Goal: Task Accomplishment & Management: Complete application form

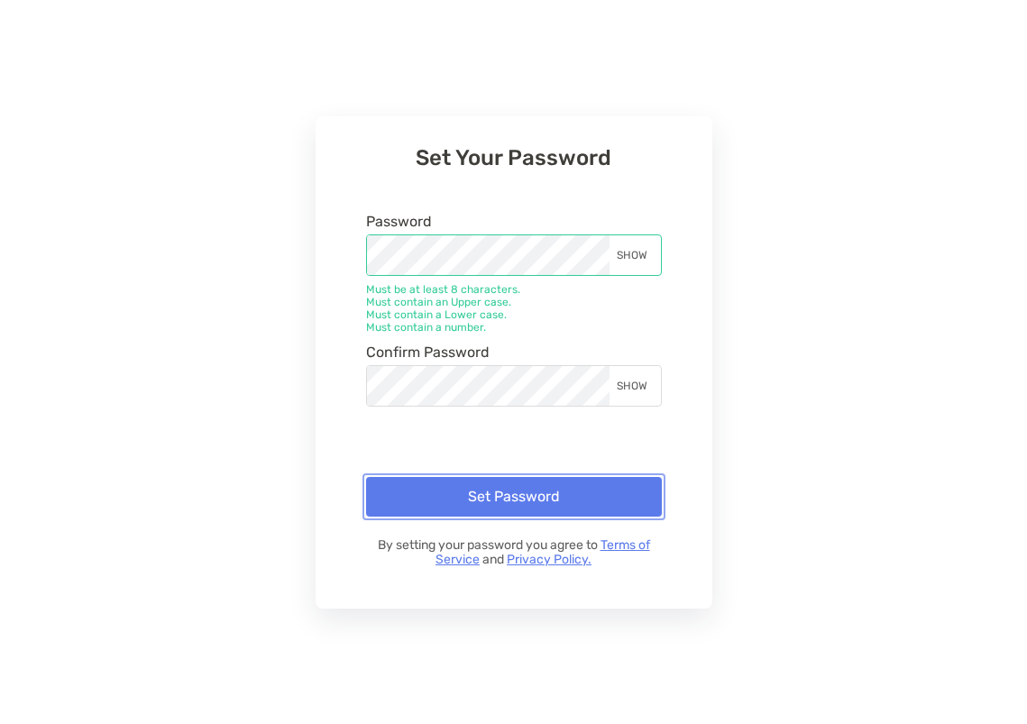
click at [467, 492] on button "Set Password" at bounding box center [514, 497] width 296 height 40
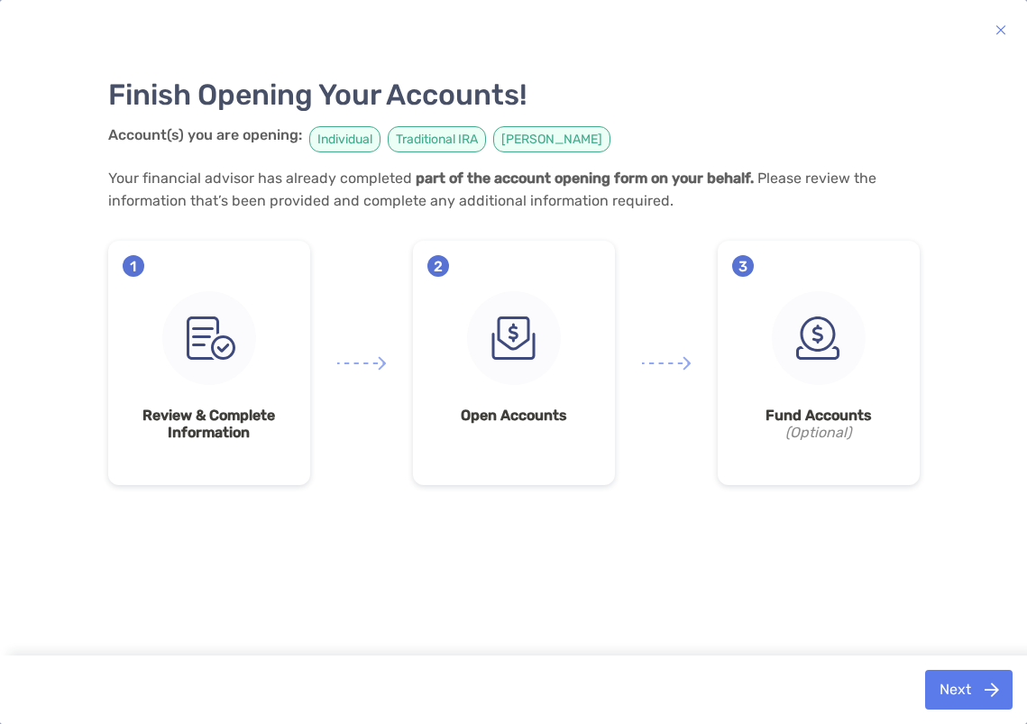
click at [341, 143] on span "Individual" at bounding box center [344, 139] width 71 height 26
click at [432, 136] on span "Traditional IRA" at bounding box center [437, 139] width 98 height 26
click at [527, 142] on span "Roth IRA" at bounding box center [551, 139] width 117 height 26
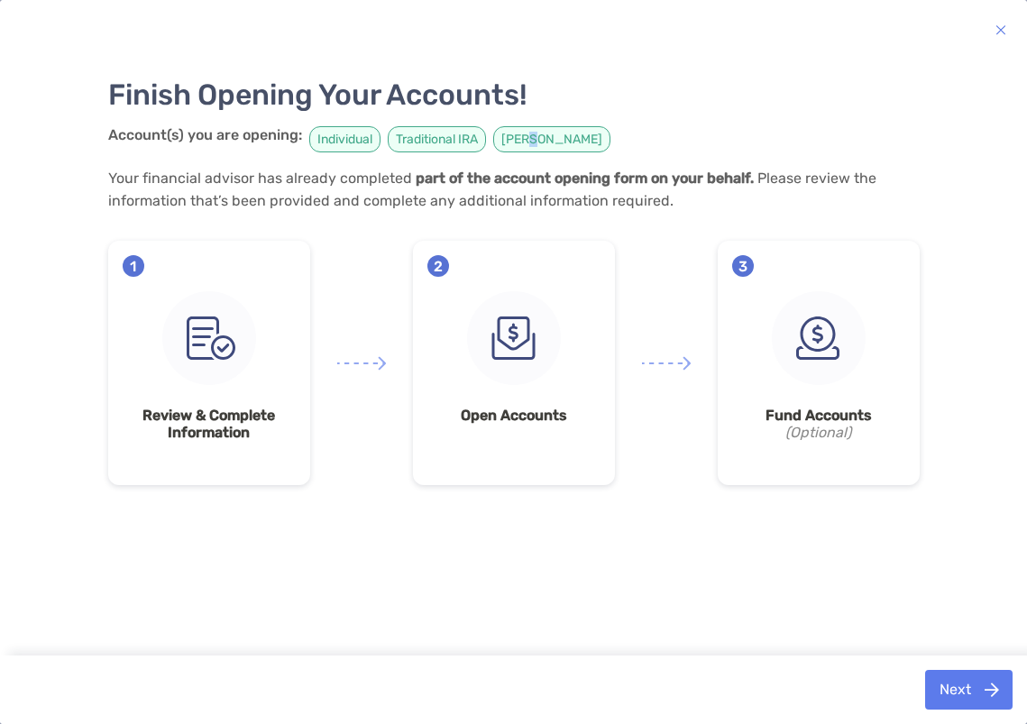
drag, startPoint x: 527, startPoint y: 142, endPoint x: 548, endPoint y: 270, distance: 129.7
click at [528, 144] on span "Roth IRA" at bounding box center [551, 139] width 117 height 26
click at [531, 315] on img at bounding box center [514, 338] width 94 height 94
click at [955, 688] on button "Next" at bounding box center [968, 690] width 87 height 40
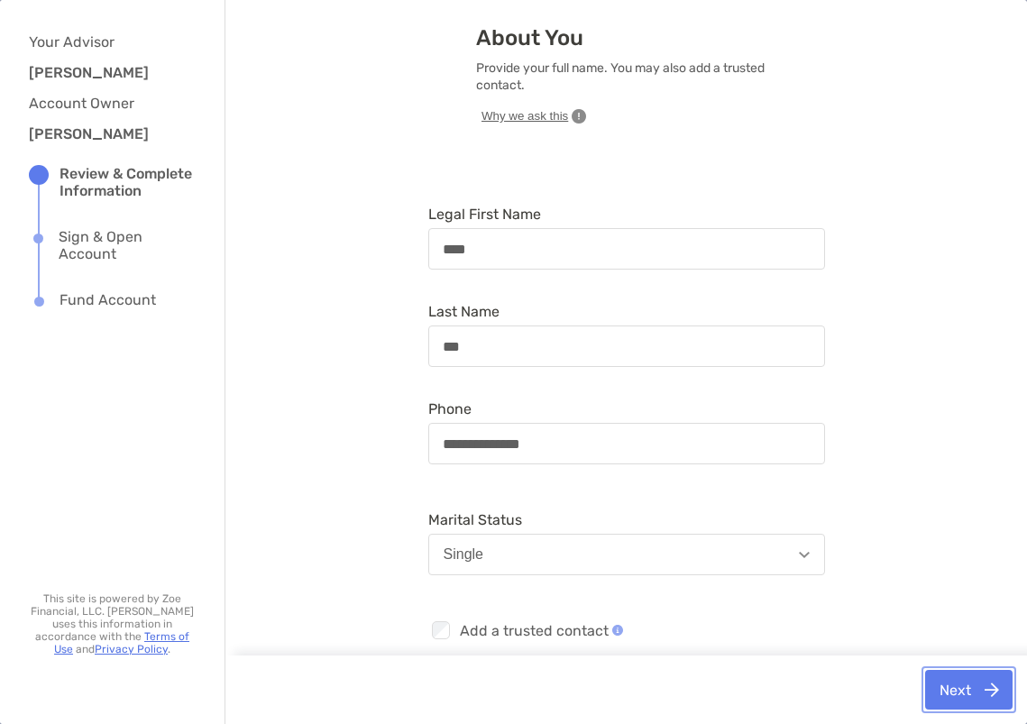
scroll to position [57, 0]
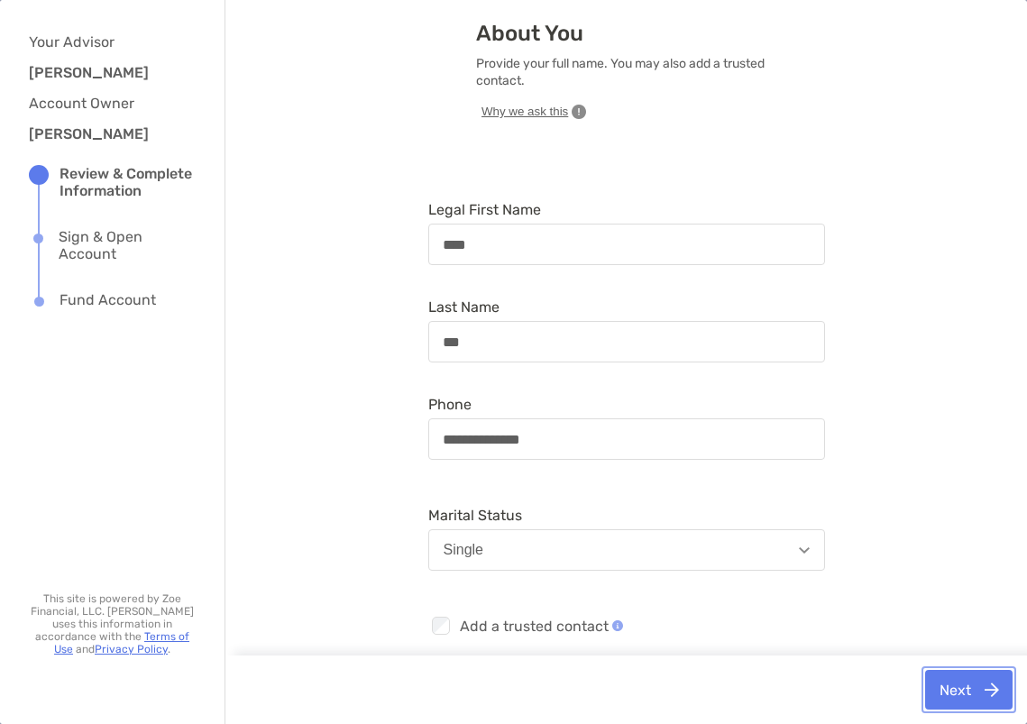
click at [970, 691] on button "Next" at bounding box center [968, 690] width 87 height 40
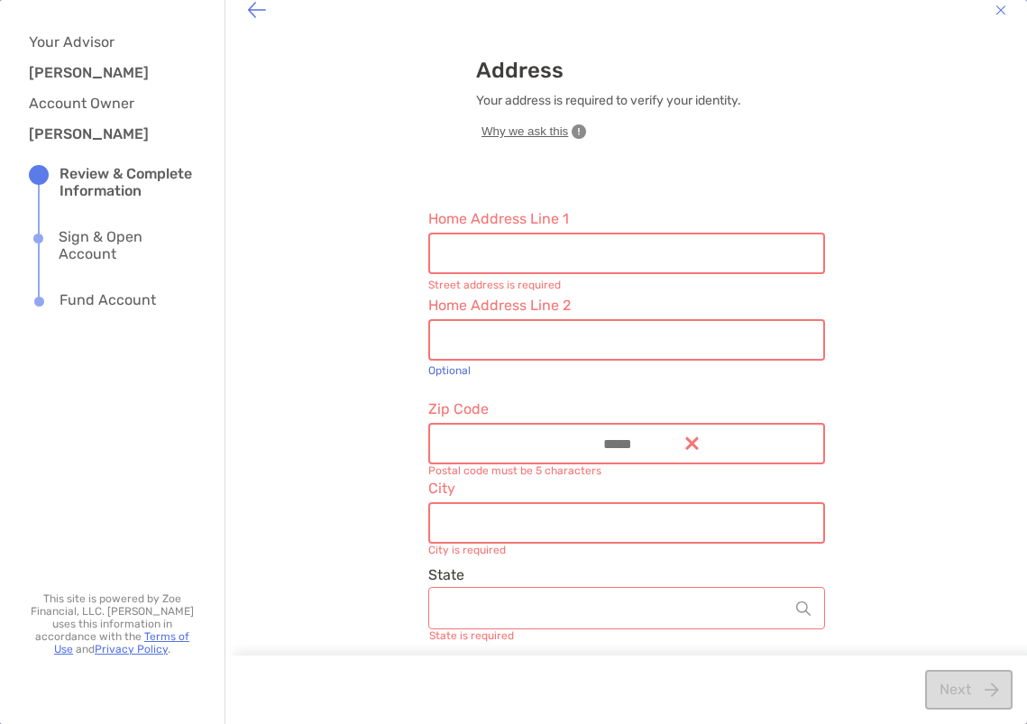
click at [647, 254] on input "Home Address Line 1" at bounding box center [626, 253] width 393 height 15
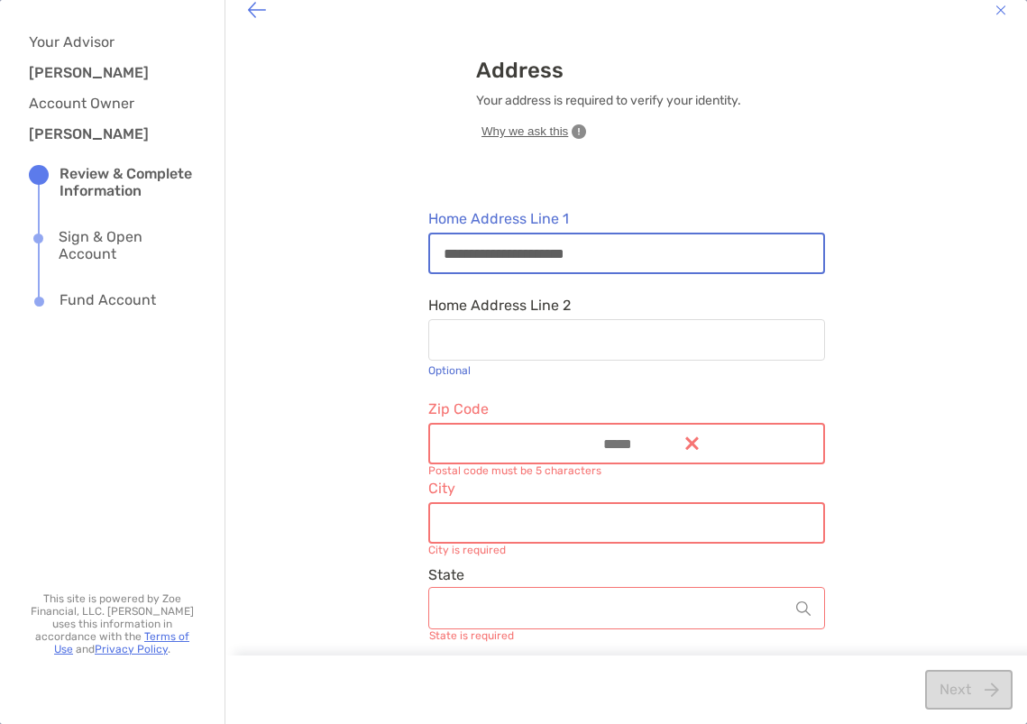
type input "**********"
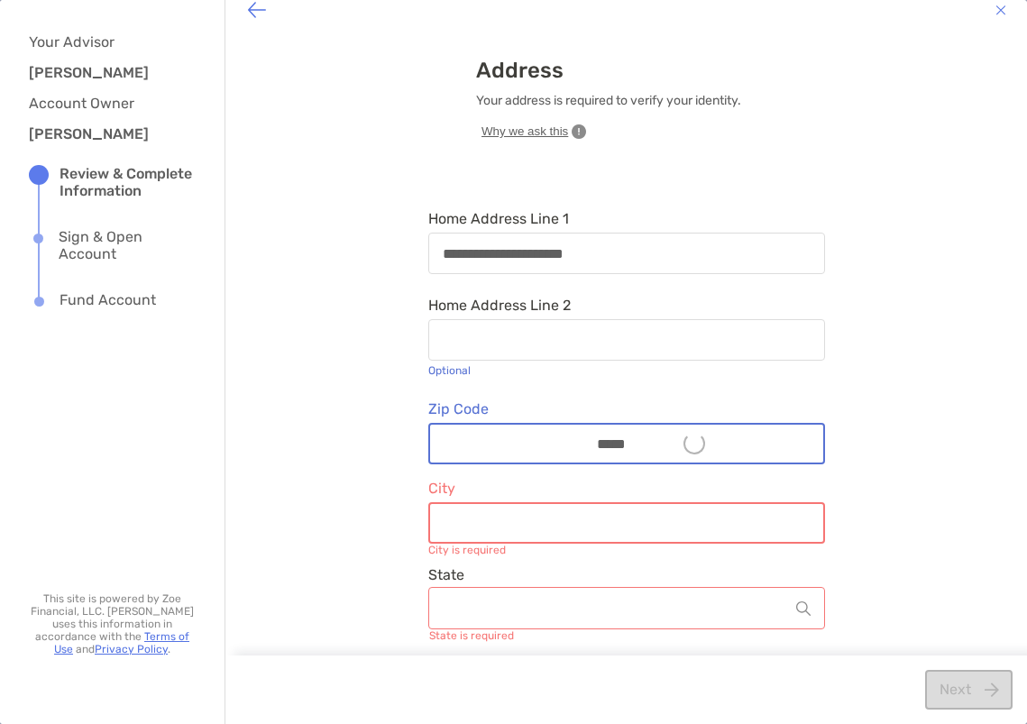
type input "*****"
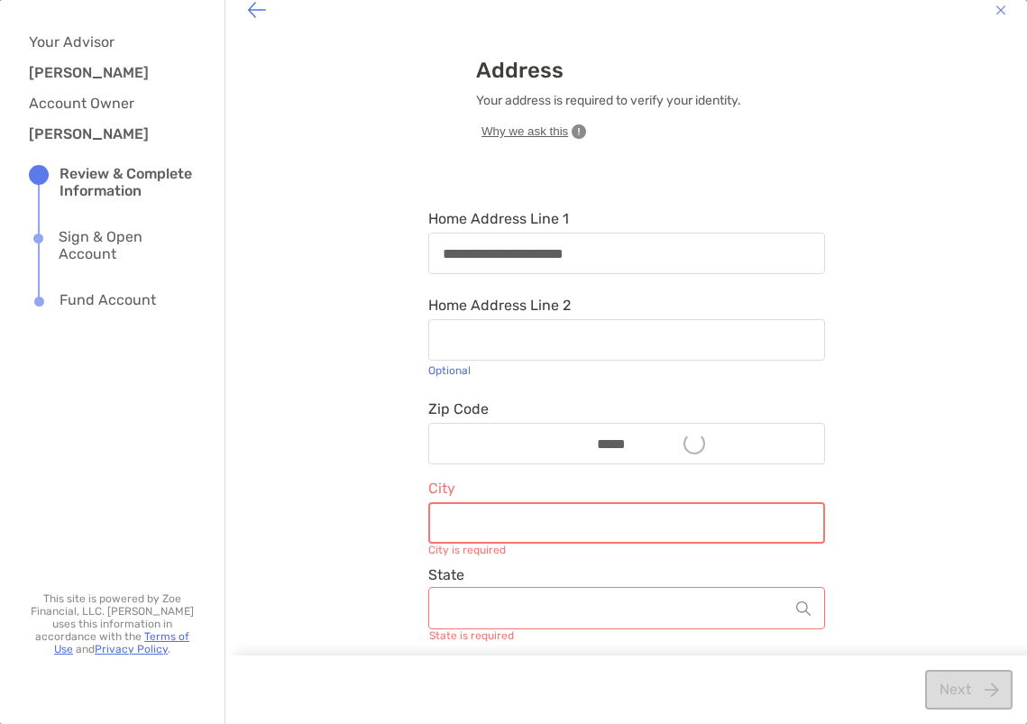
type input "******"
type input "**********"
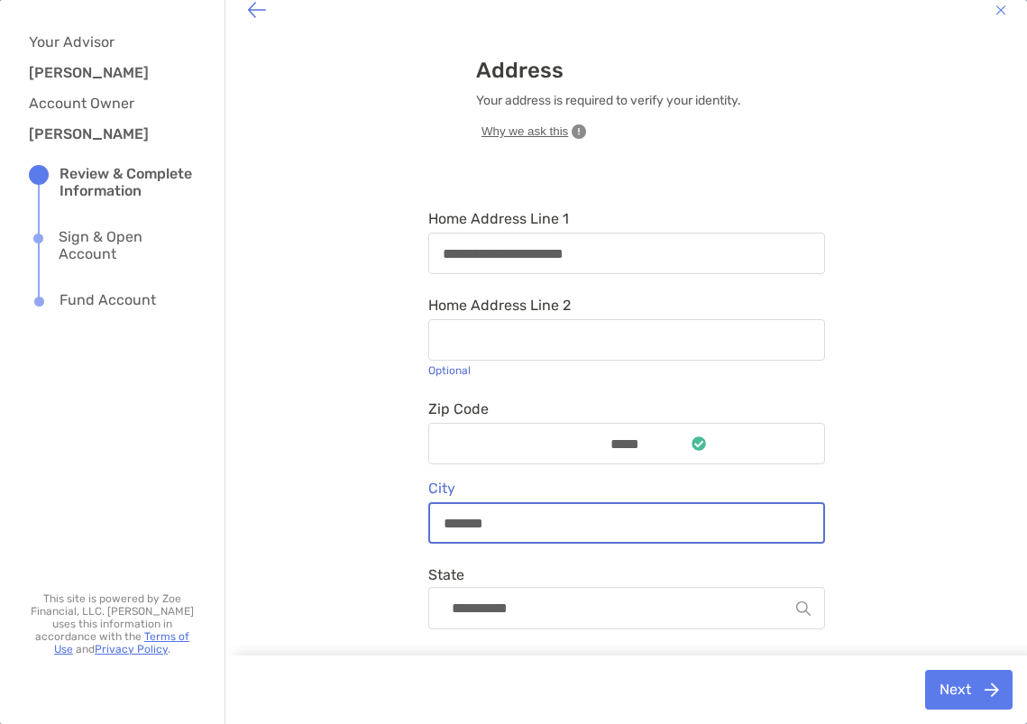
type input "******"
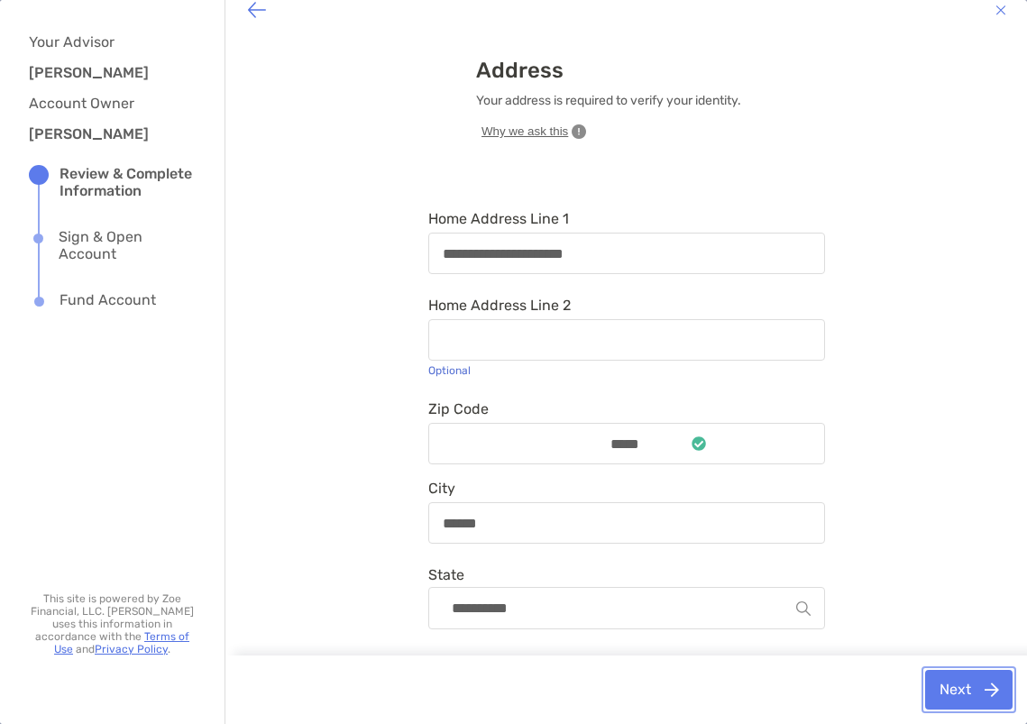
click at [975, 672] on button "Next" at bounding box center [968, 690] width 87 height 40
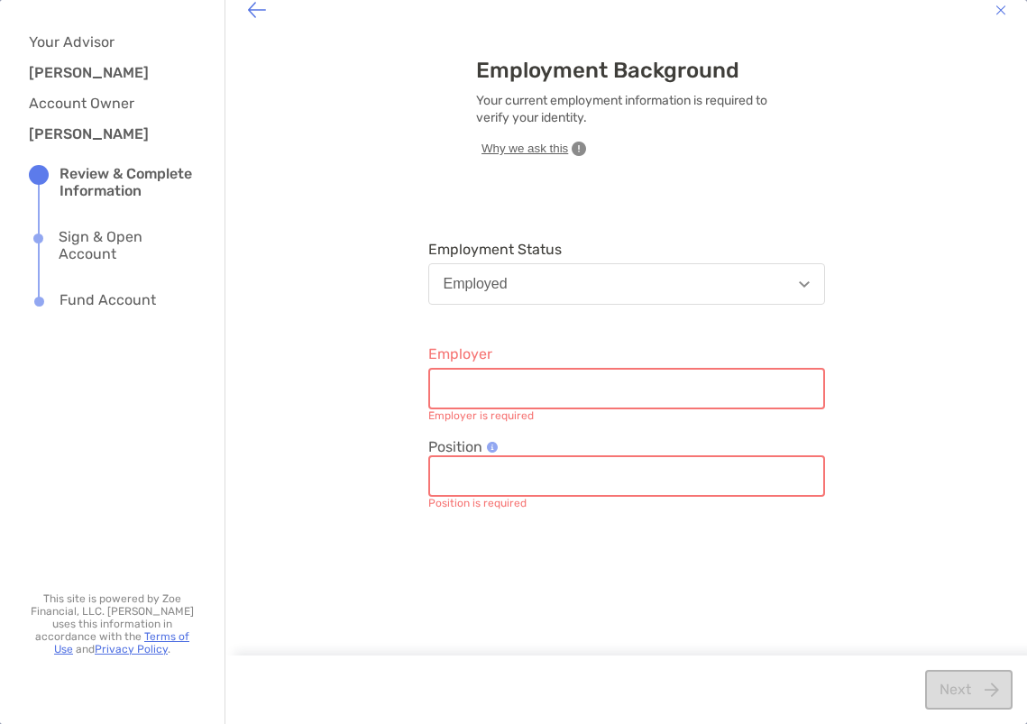
click at [597, 382] on input "Employer" at bounding box center [626, 388] width 393 height 15
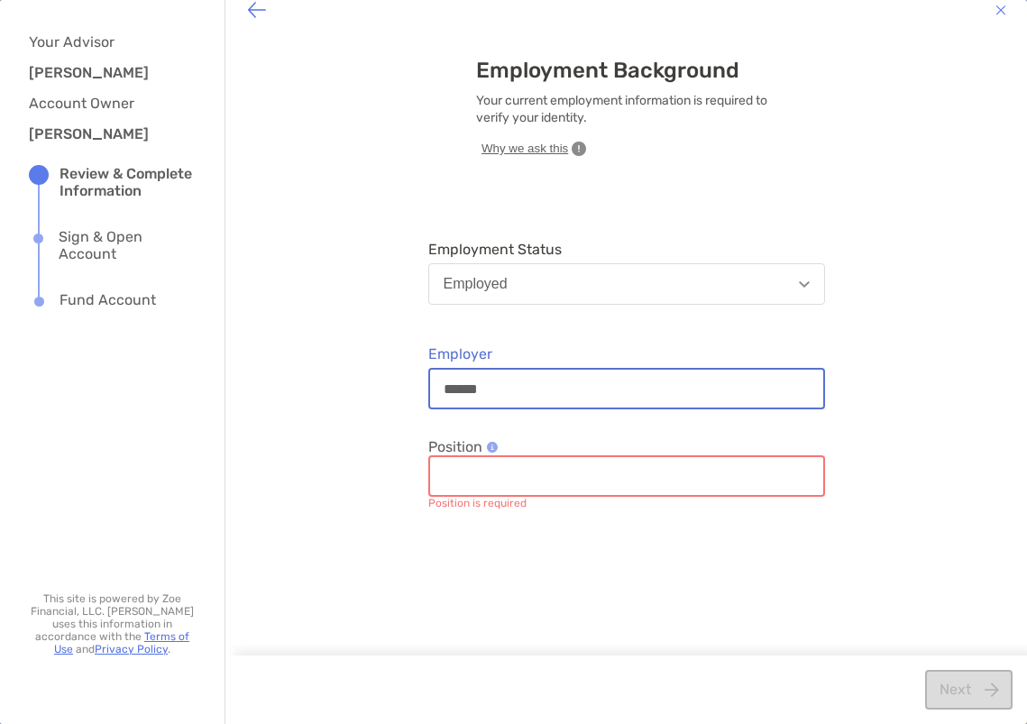
type input "******"
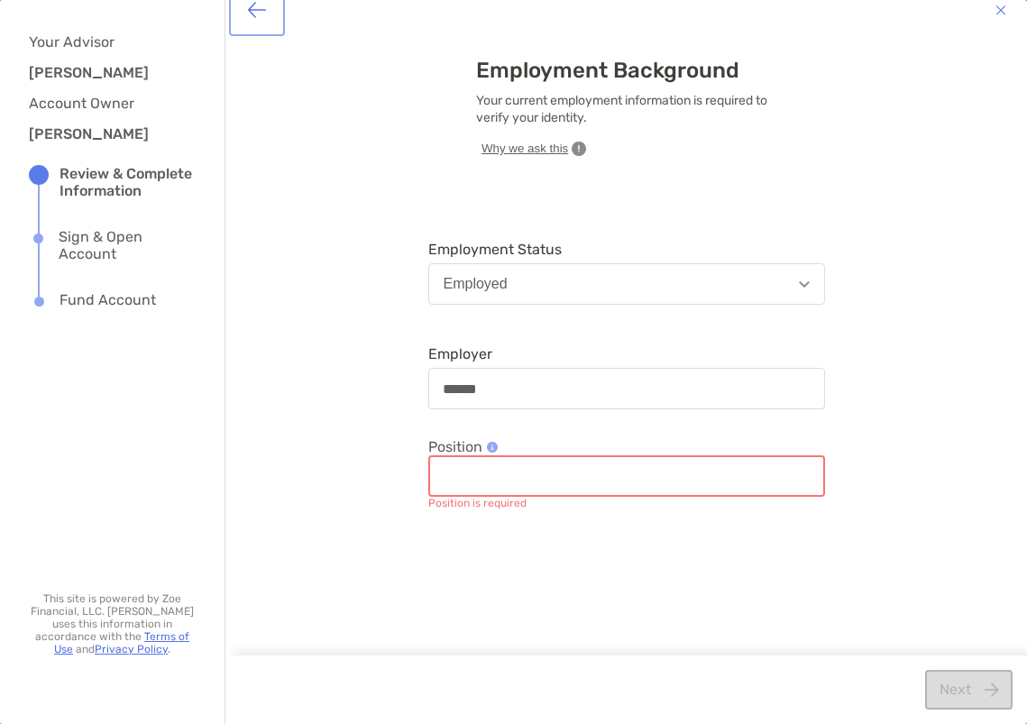
scroll to position [7, 0]
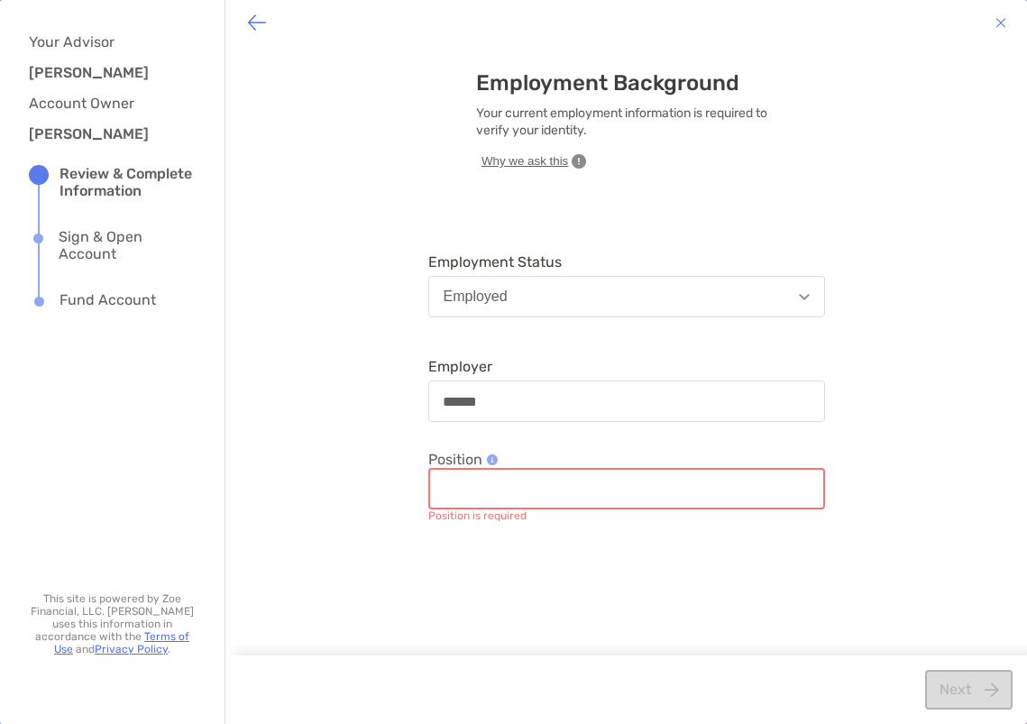
drag, startPoint x: 616, startPoint y: 494, endPoint x: 615, endPoint y: 514, distance: 19.9
click at [621, 492] on input "Position" at bounding box center [626, 488] width 393 height 15
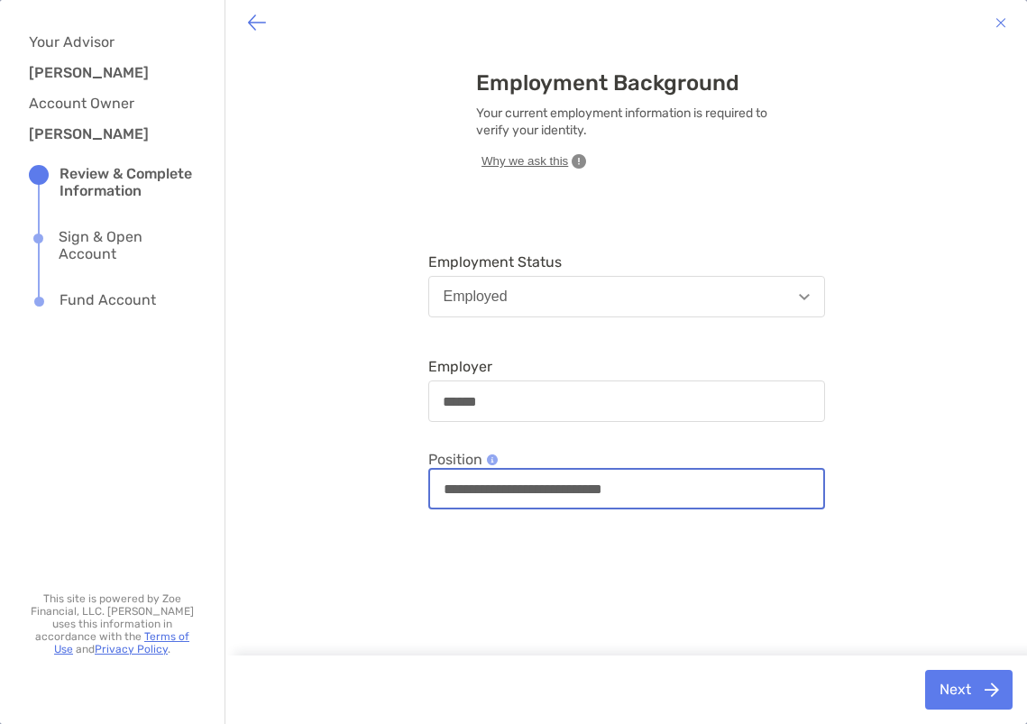
type input "**********"
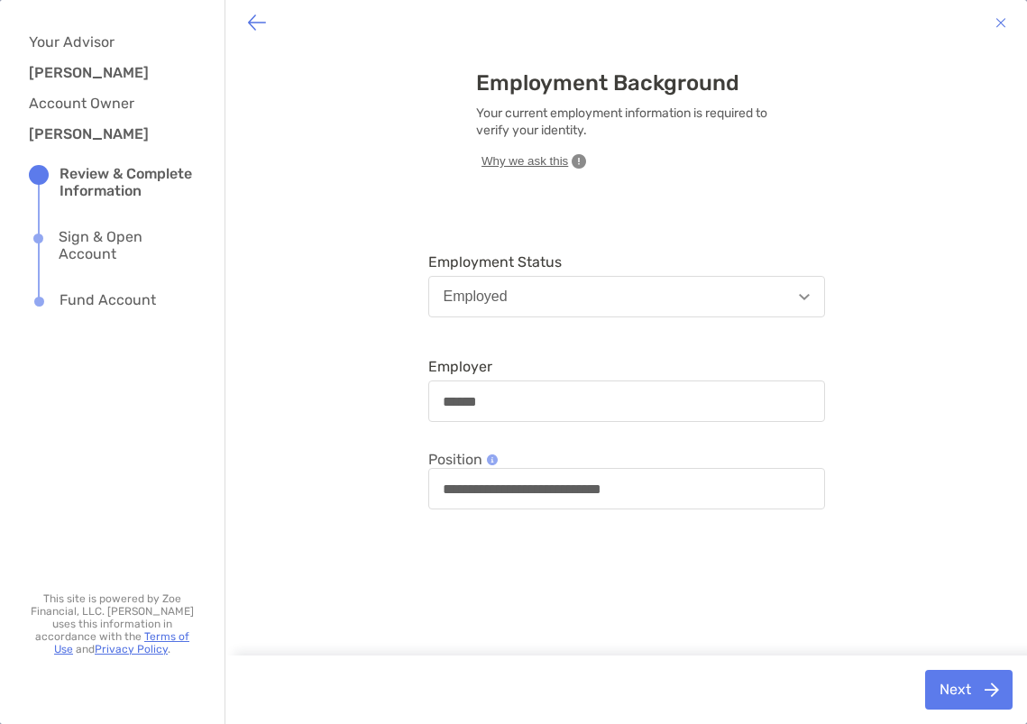
click at [826, 574] on div "**********" at bounding box center [625, 360] width 801 height 616
click at [930, 670] on button "Next" at bounding box center [968, 690] width 87 height 40
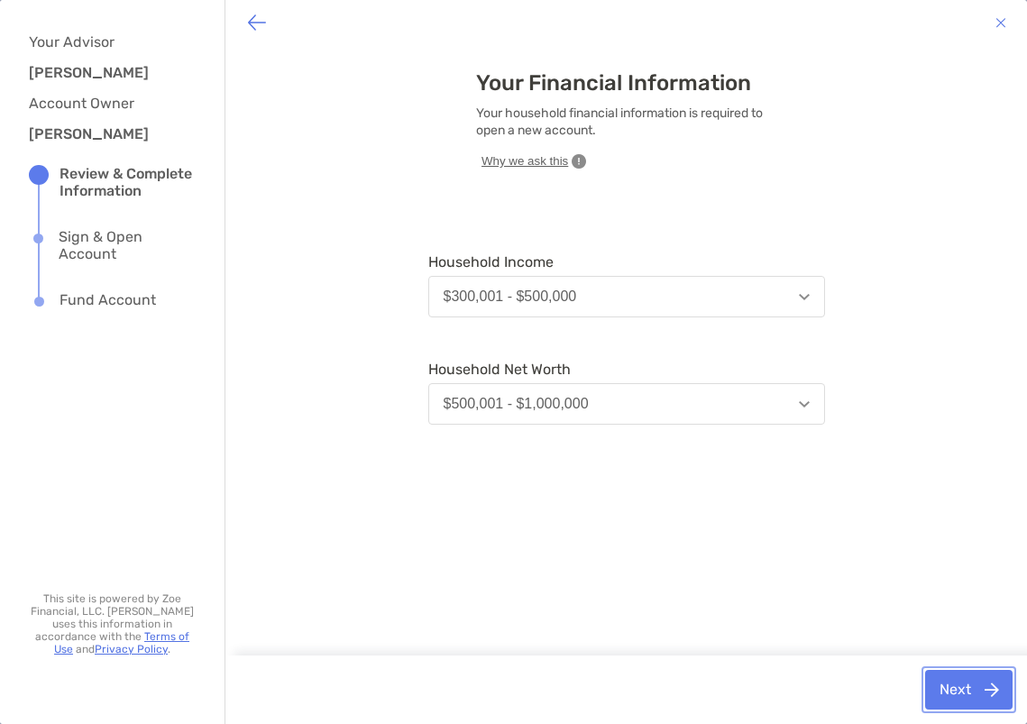
click at [957, 675] on button "Next" at bounding box center [968, 690] width 87 height 40
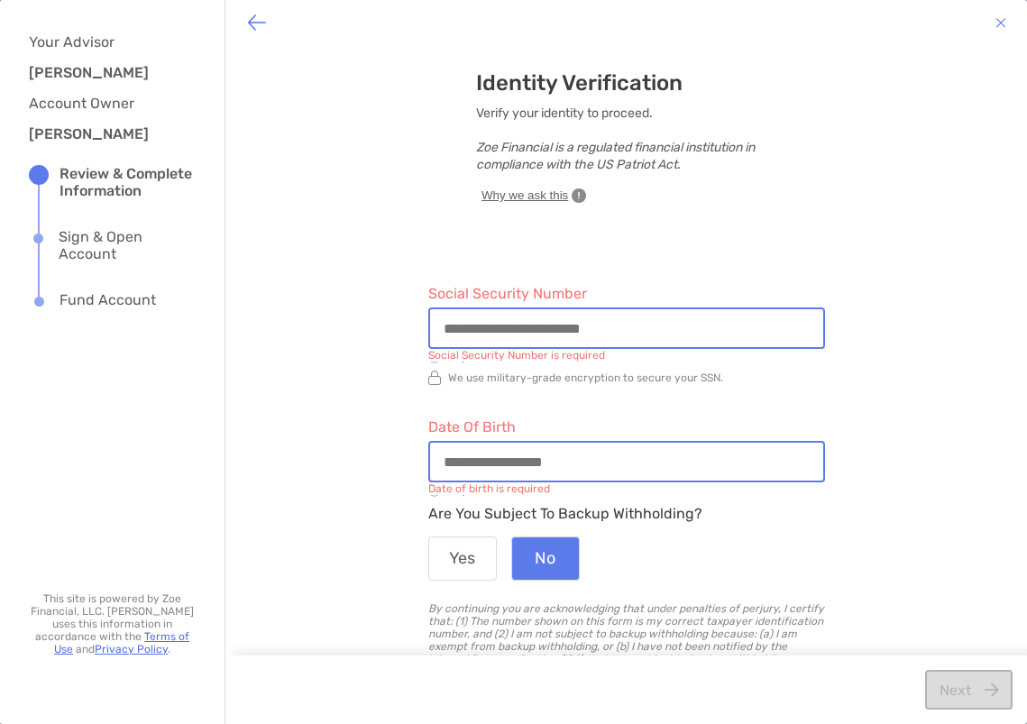
click at [636, 334] on input "Social Security Number" at bounding box center [626, 328] width 393 height 15
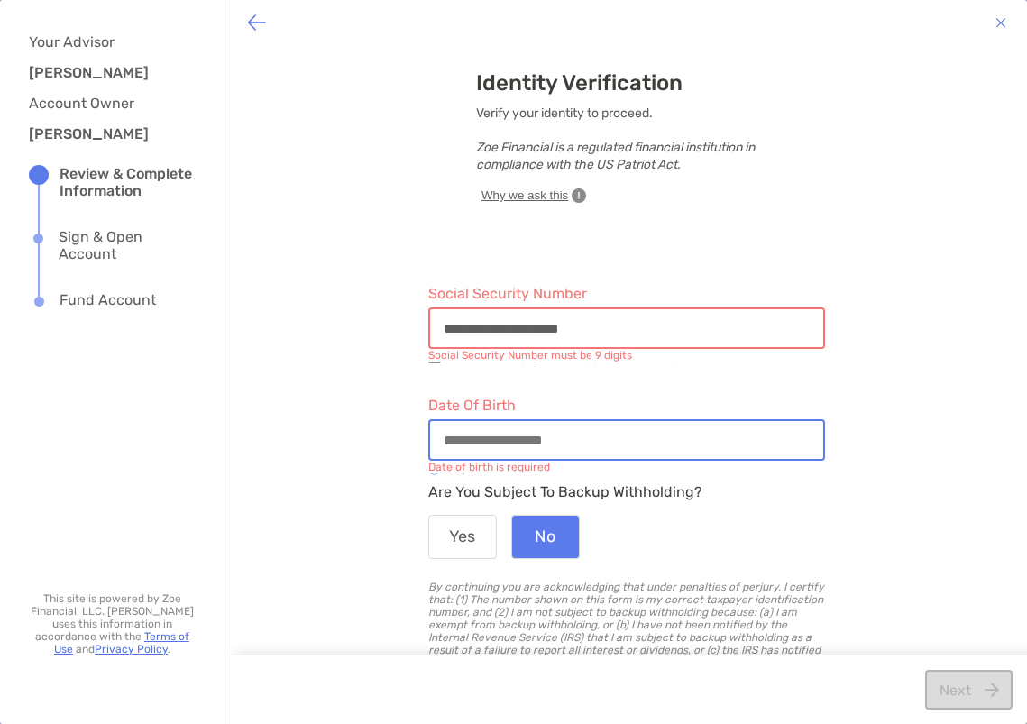
type input "**********"
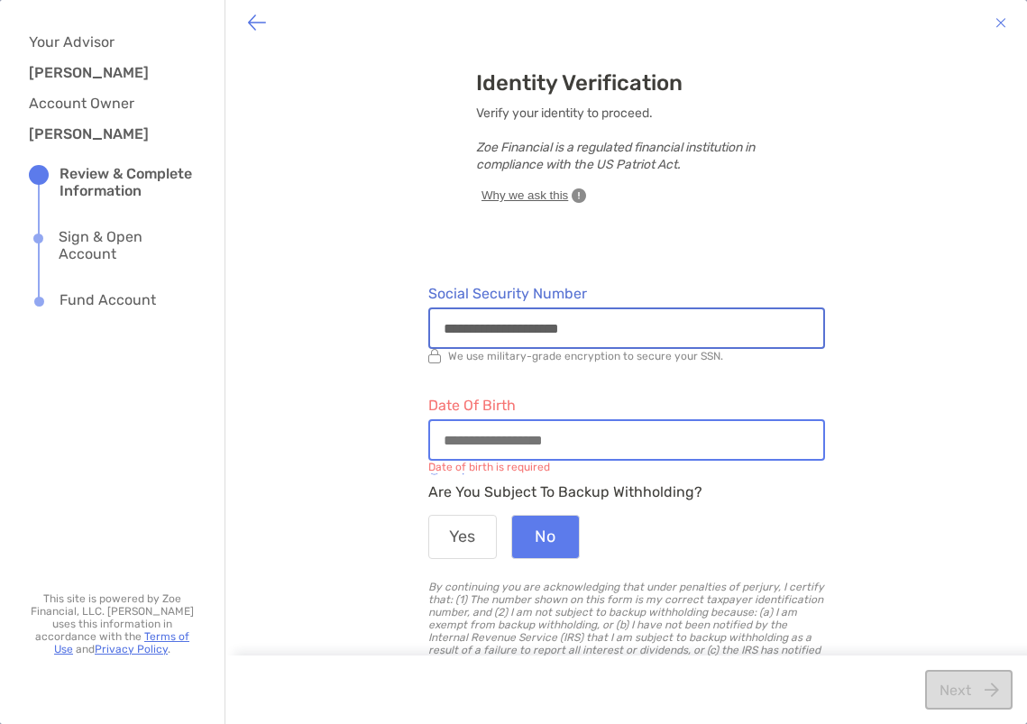
type input "**********"
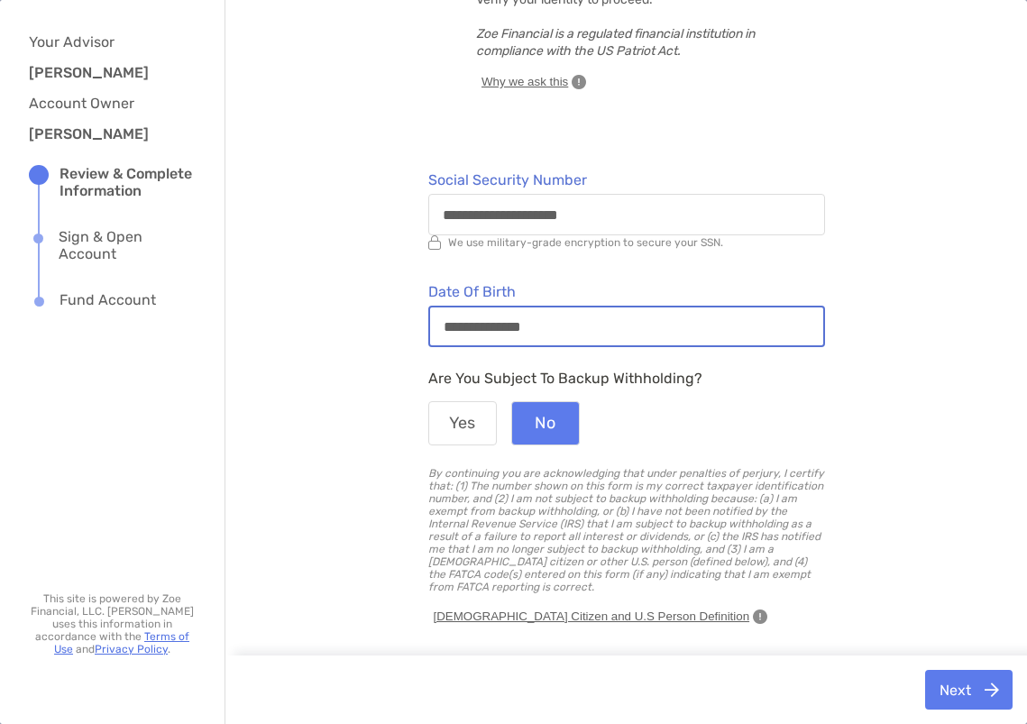
scroll to position [125, 0]
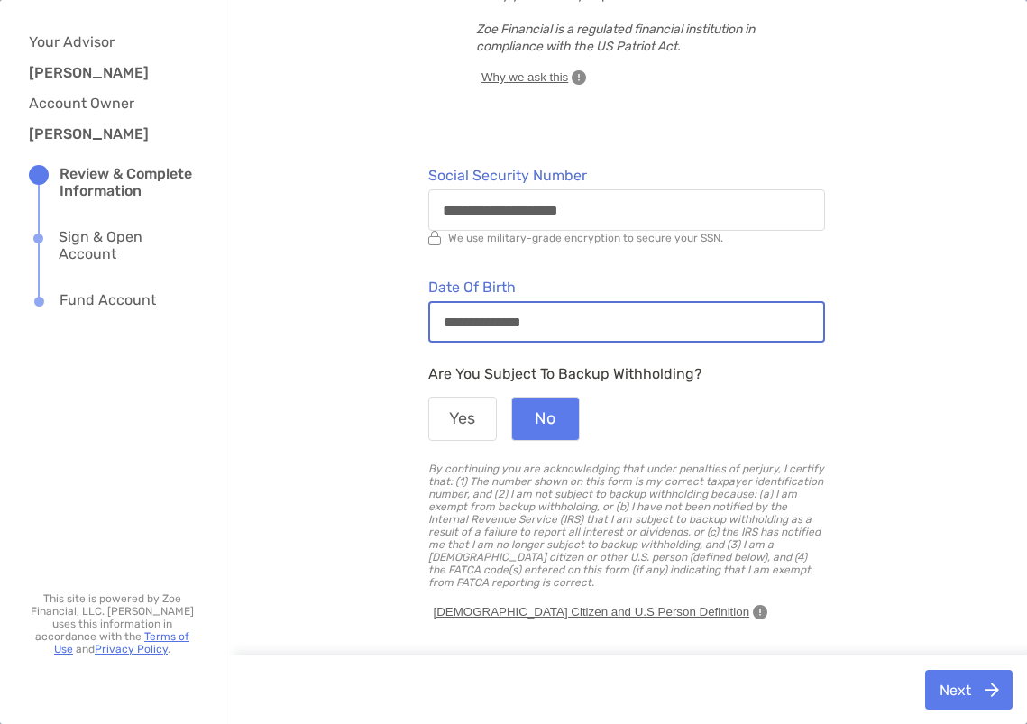
type input "**********"
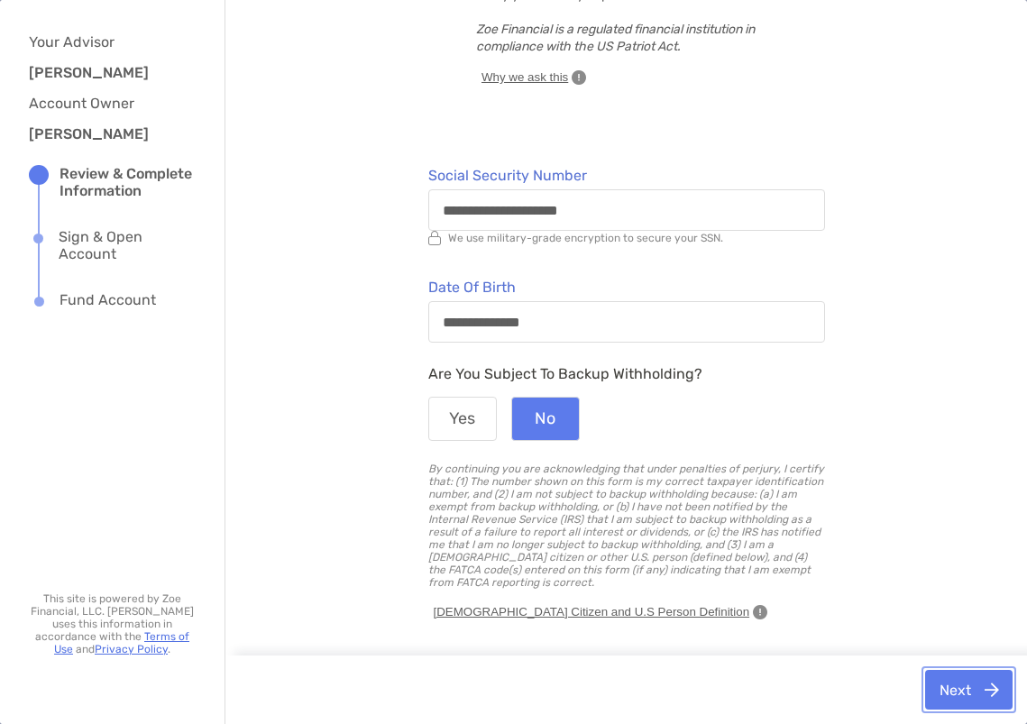
click at [942, 694] on button "Next" at bounding box center [968, 690] width 87 height 40
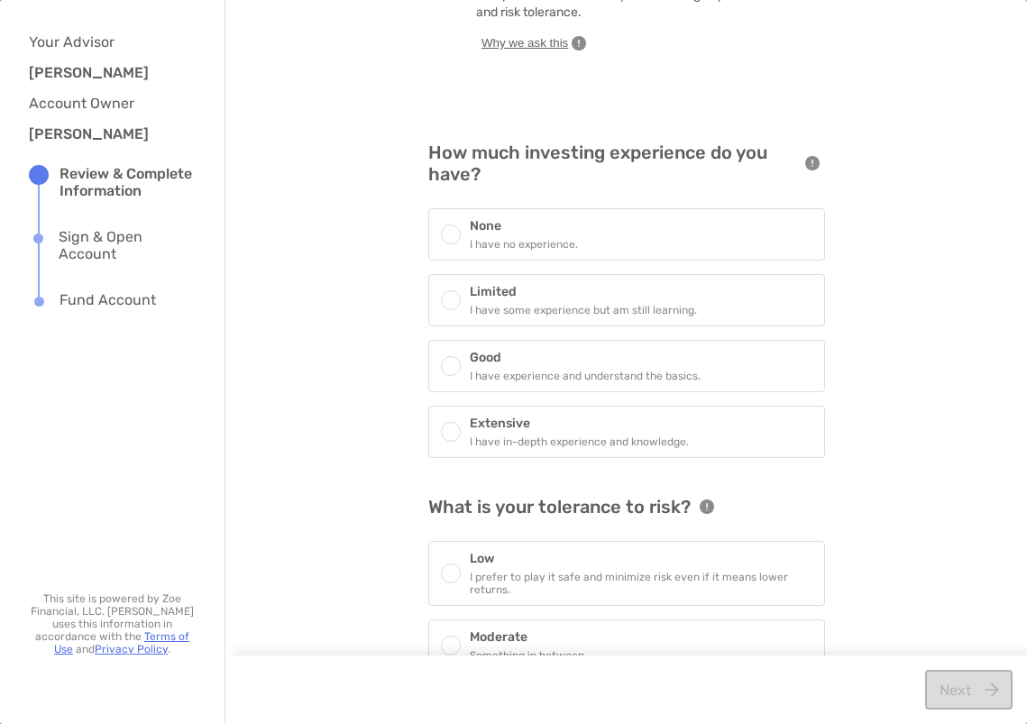
click at [526, 239] on p "I have no experience." at bounding box center [524, 244] width 108 height 13
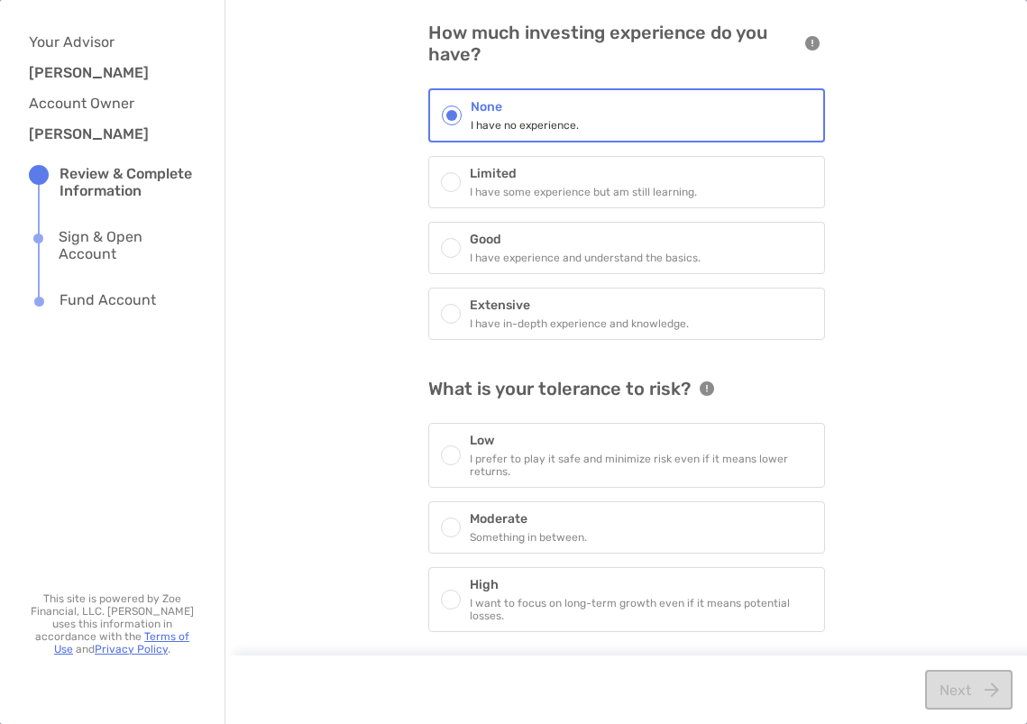
scroll to position [253, 0]
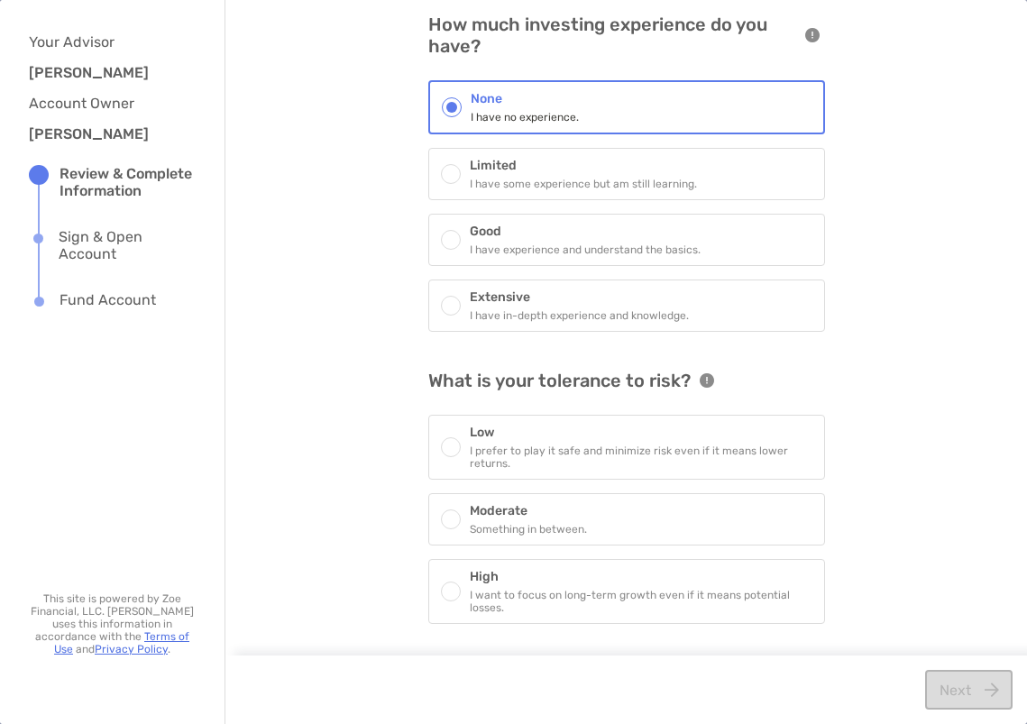
click at [624, 599] on p "I want to focus on long-term growth even if it means potential losses." at bounding box center [641, 601] width 343 height 25
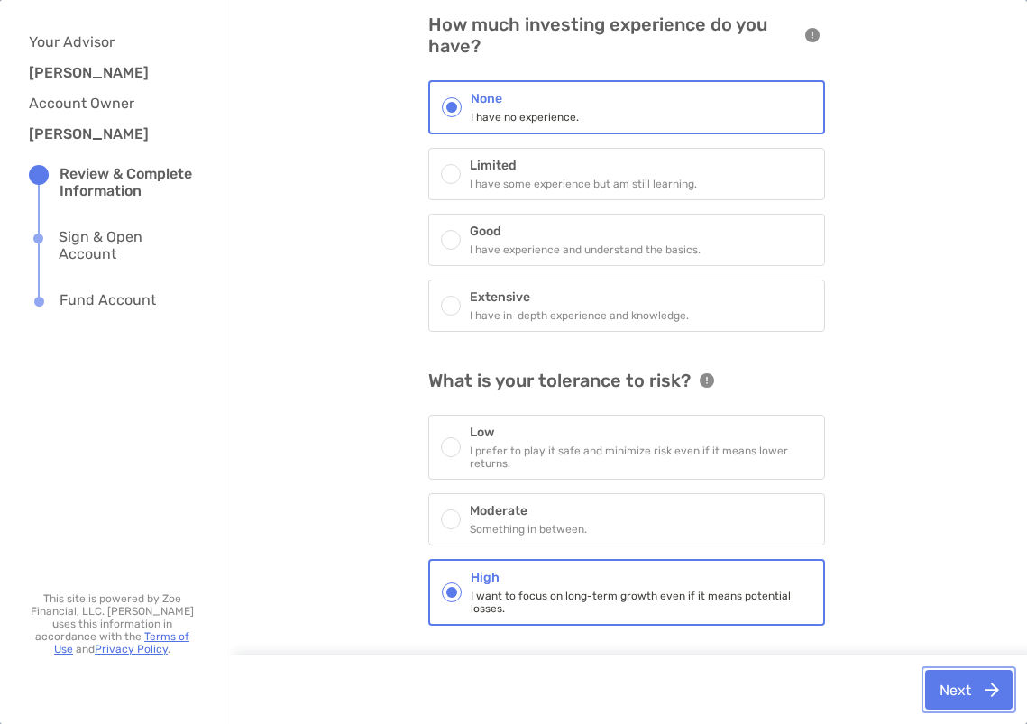
click at [983, 687] on button "Next" at bounding box center [968, 690] width 87 height 40
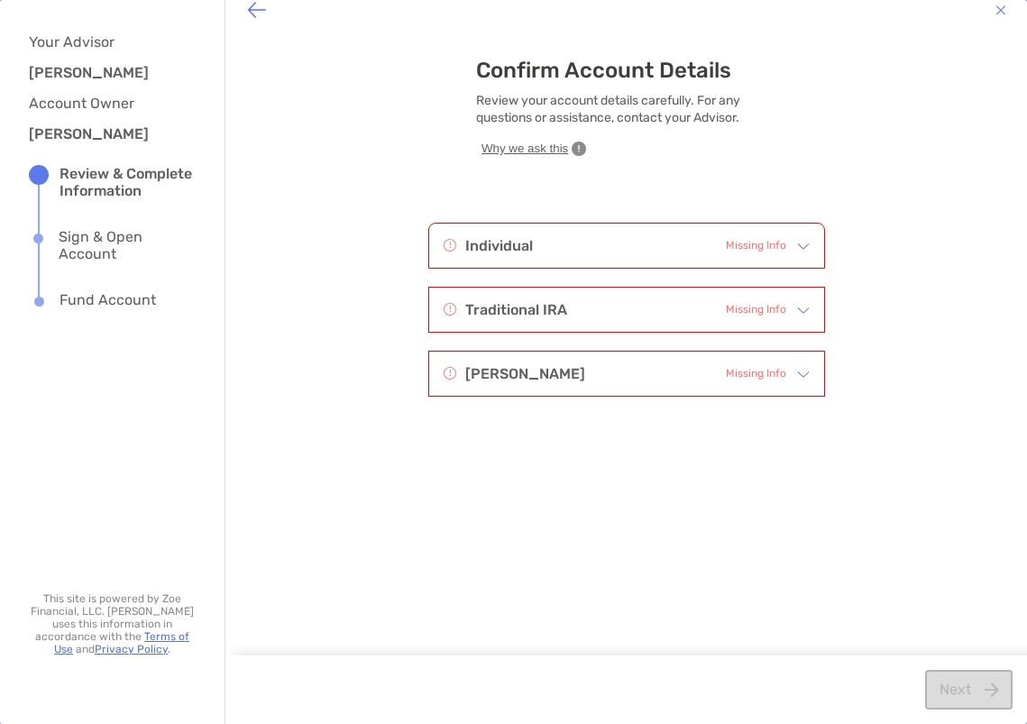
click at [744, 251] on span "Missing Info" at bounding box center [756, 245] width 60 height 17
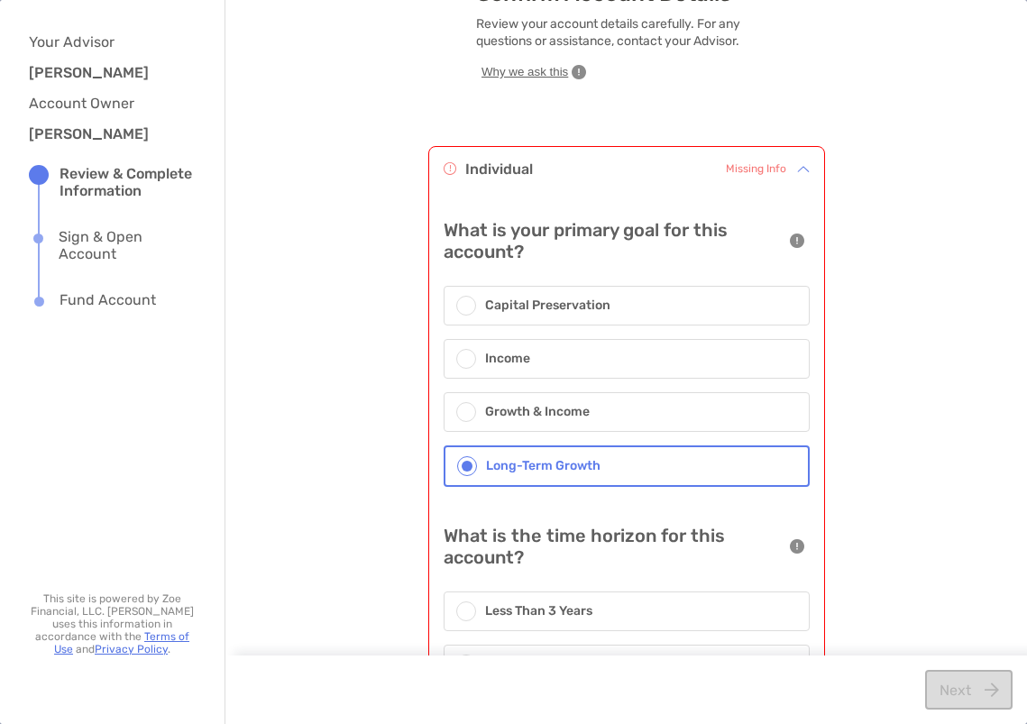
scroll to position [0, 0]
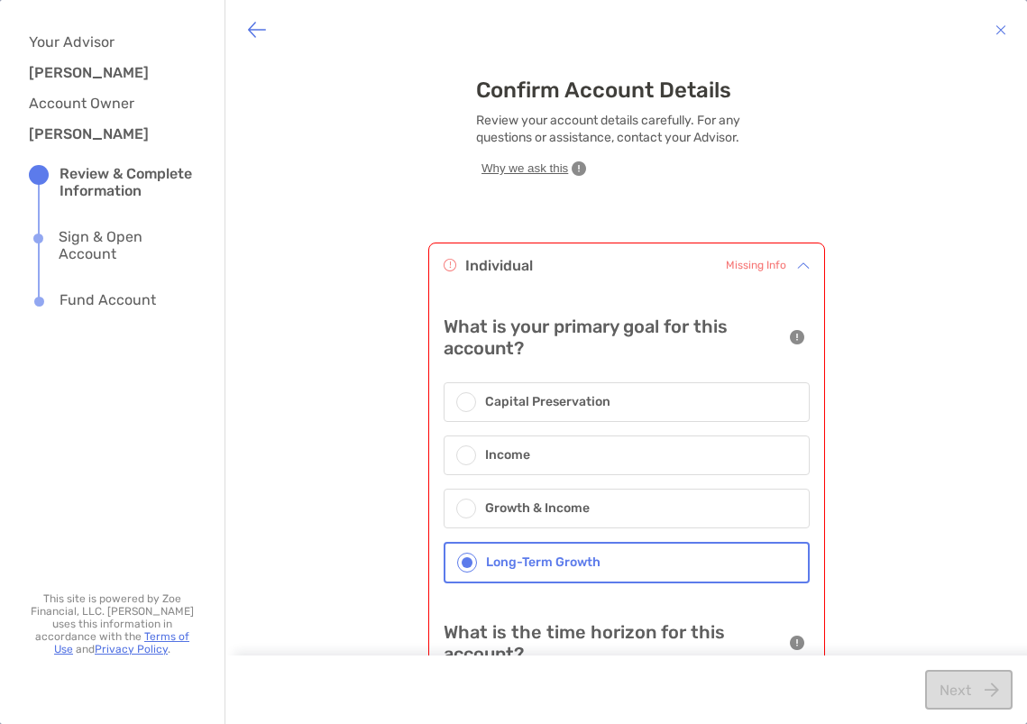
click at [791, 340] on icon "button" at bounding box center [797, 337] width 14 height 14
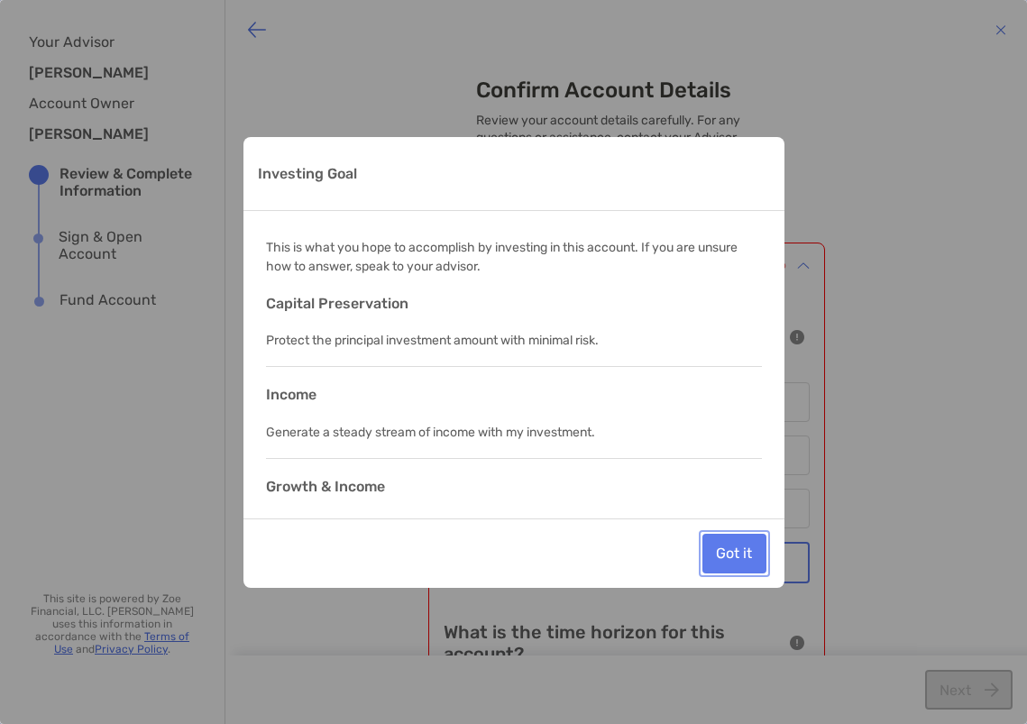
click at [742, 552] on button "Got it" at bounding box center [734, 554] width 64 height 40
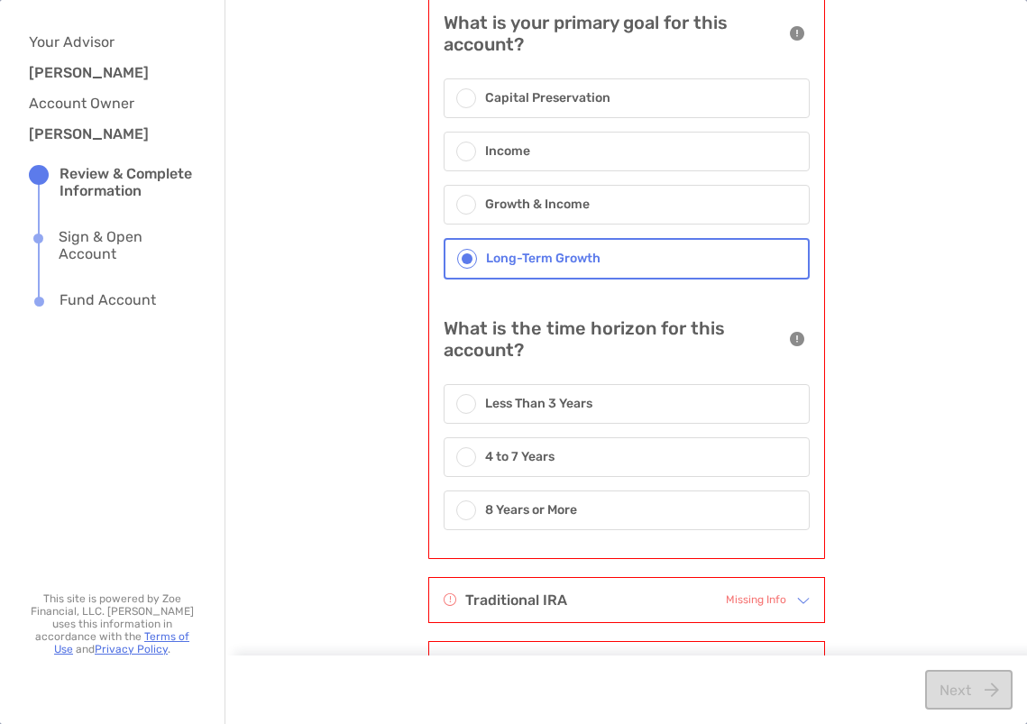
scroll to position [371, 0]
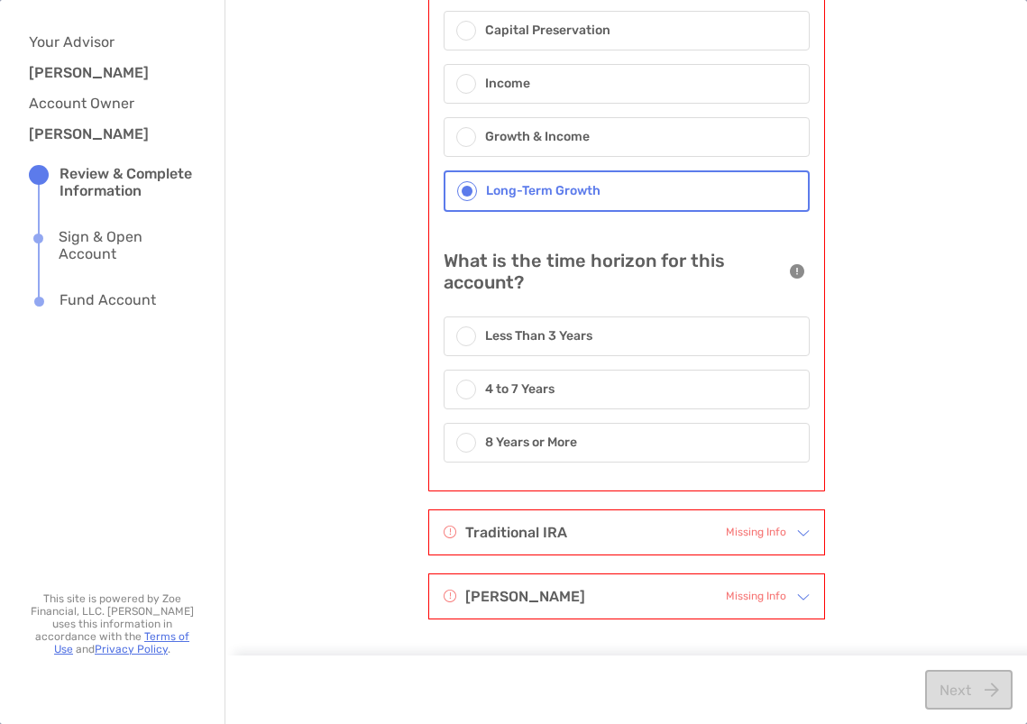
click at [574, 452] on div "8 Years or More" at bounding box center [627, 443] width 366 height 40
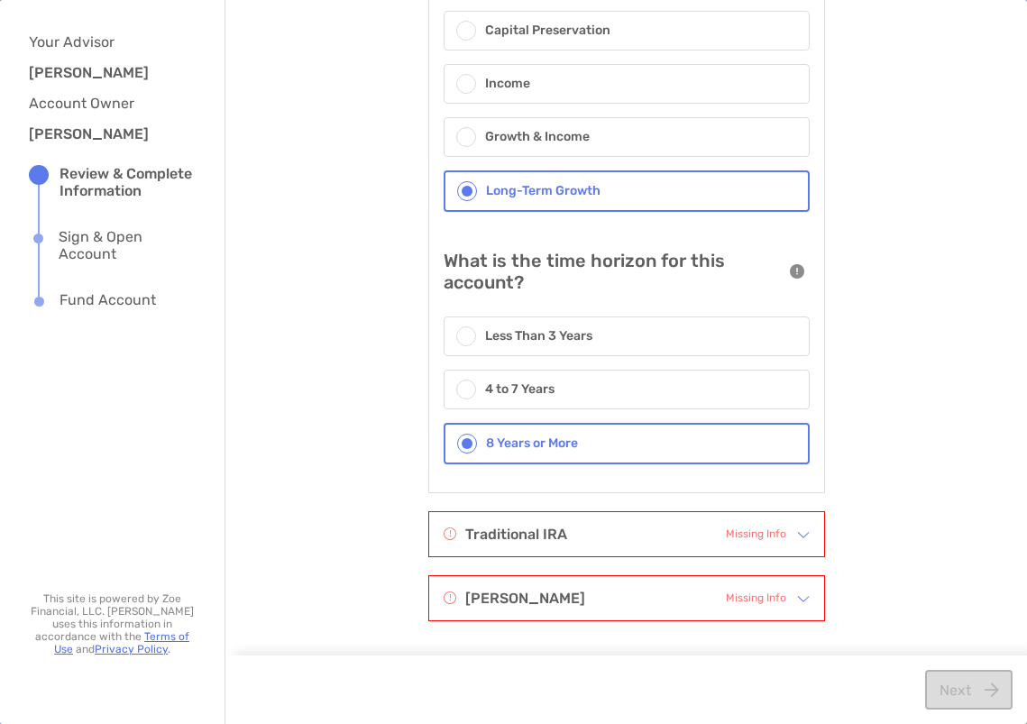
click at [759, 541] on span "Missing Info" at bounding box center [756, 534] width 60 height 17
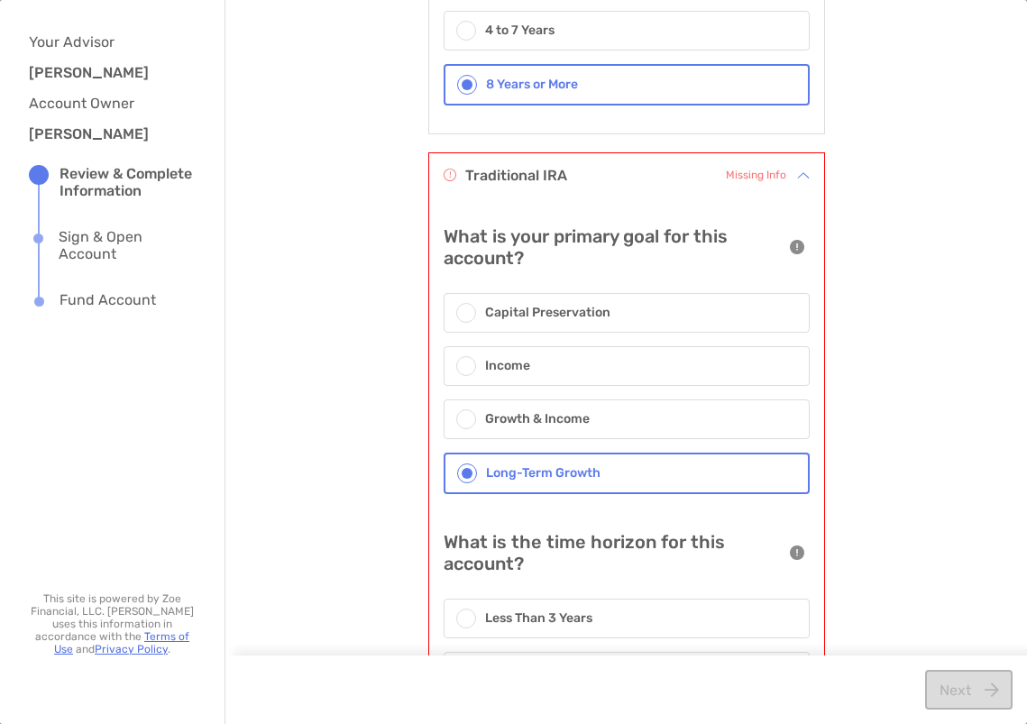
scroll to position [948, 0]
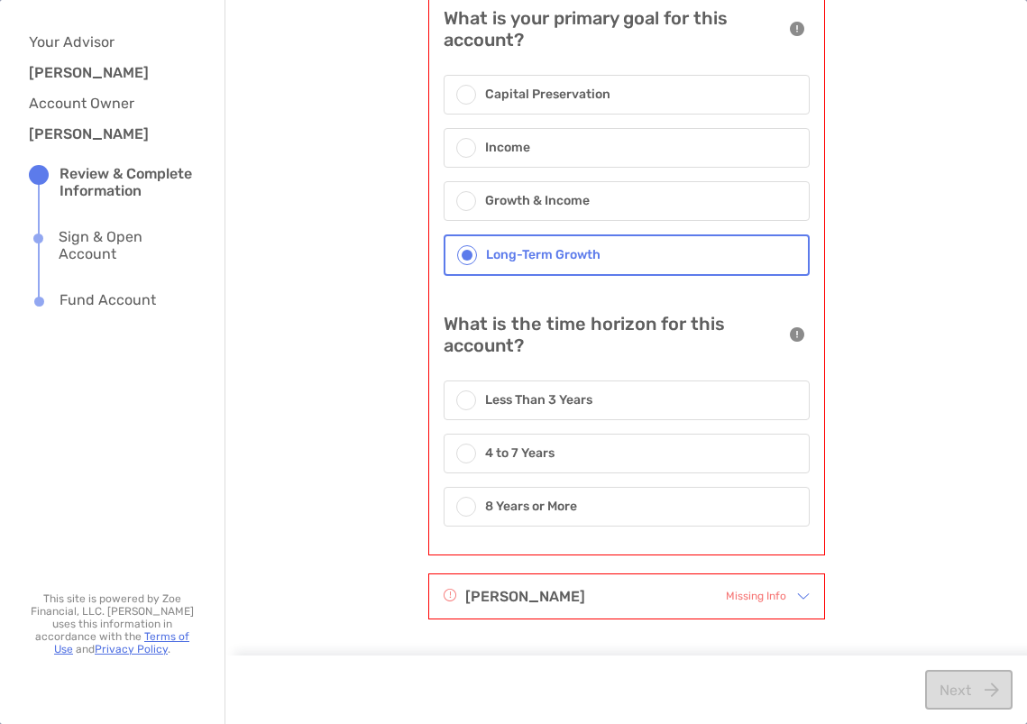
click at [577, 500] on div "8 Years or More" at bounding box center [627, 507] width 366 height 40
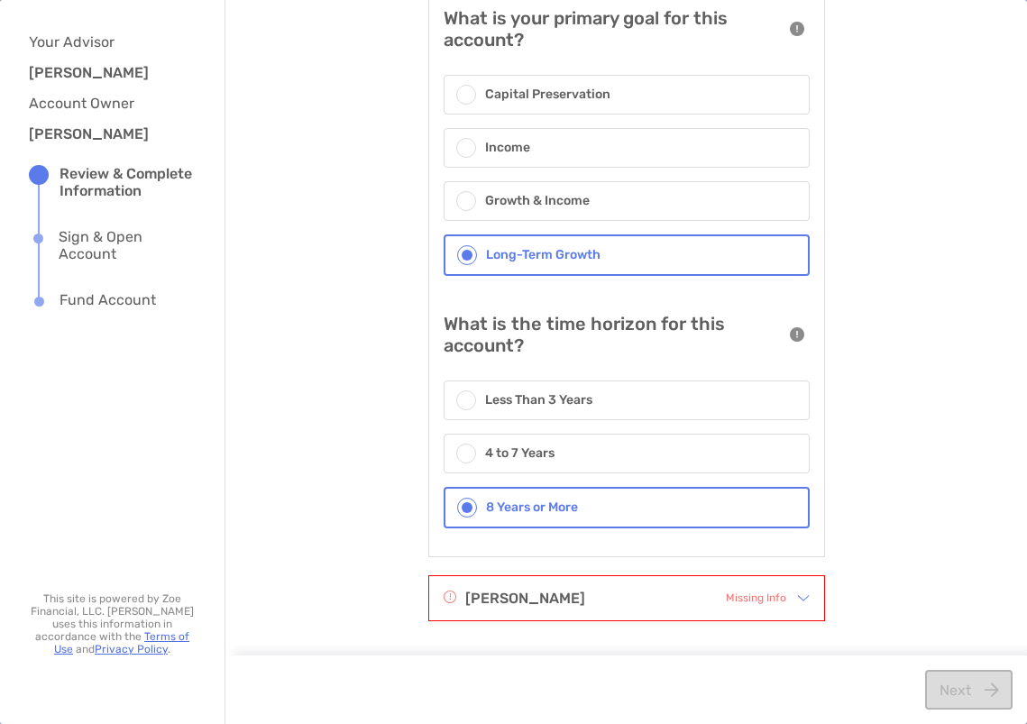
click at [770, 603] on span "Missing Info" at bounding box center [756, 598] width 60 height 17
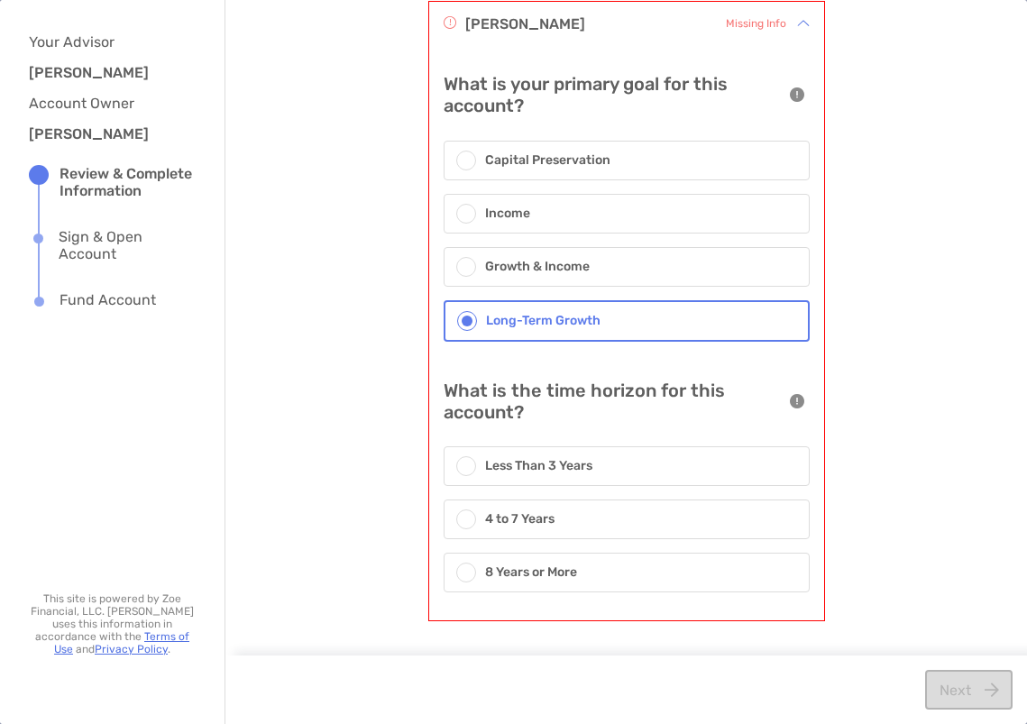
drag, startPoint x: 525, startPoint y: 553, endPoint x: 527, endPoint y: 564, distance: 11.2
click at [526, 562] on div "8 Years or More" at bounding box center [627, 573] width 366 height 40
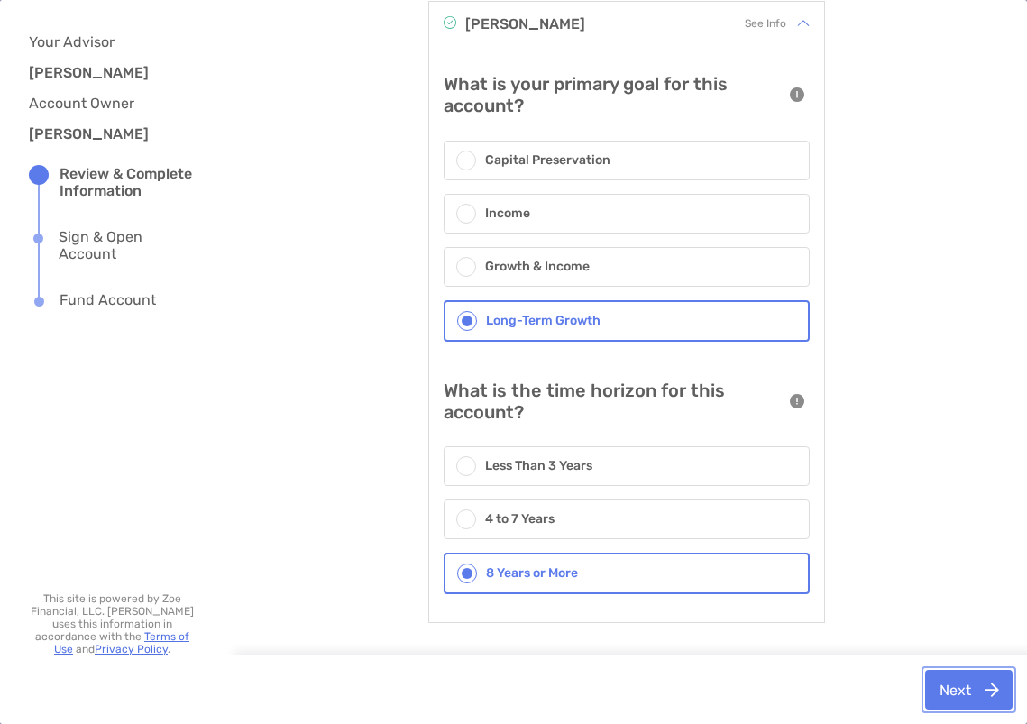
click at [953, 688] on button "Next" at bounding box center [968, 690] width 87 height 40
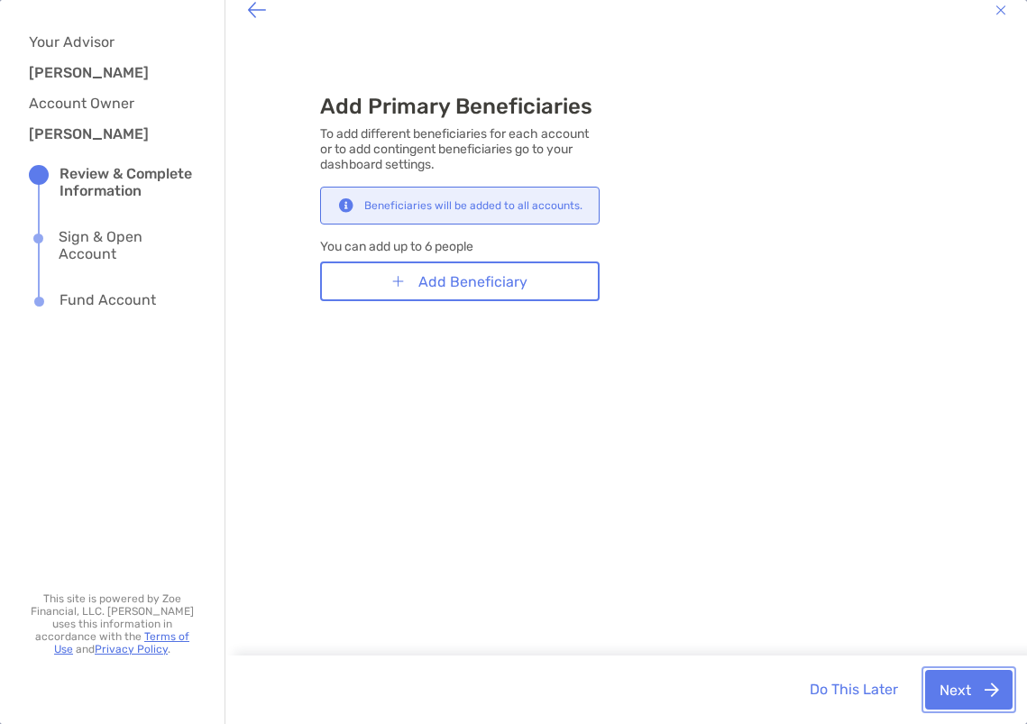
scroll to position [20, 0]
click at [932, 692] on button "Next" at bounding box center [968, 690] width 87 height 40
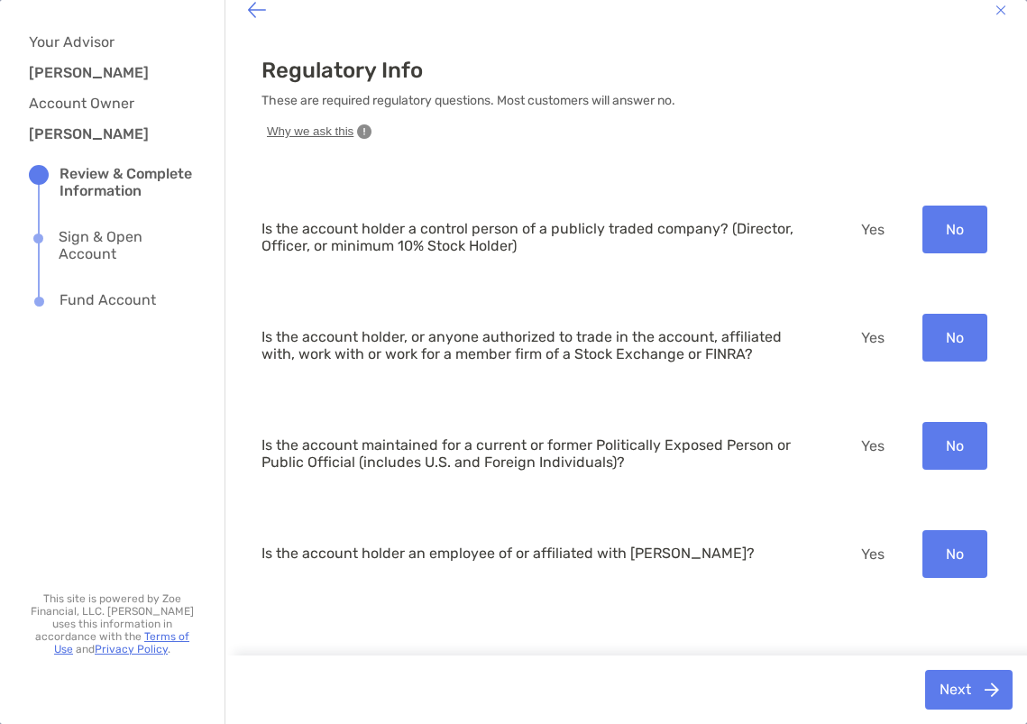
drag, startPoint x: 563, startPoint y: 252, endPoint x: 573, endPoint y: 261, distance: 12.8
click at [563, 252] on p "Is the account holder a control person of a publicly traded company? (Director,…" at bounding box center [534, 237] width 547 height 34
click at [937, 697] on button "Next" at bounding box center [968, 690] width 87 height 40
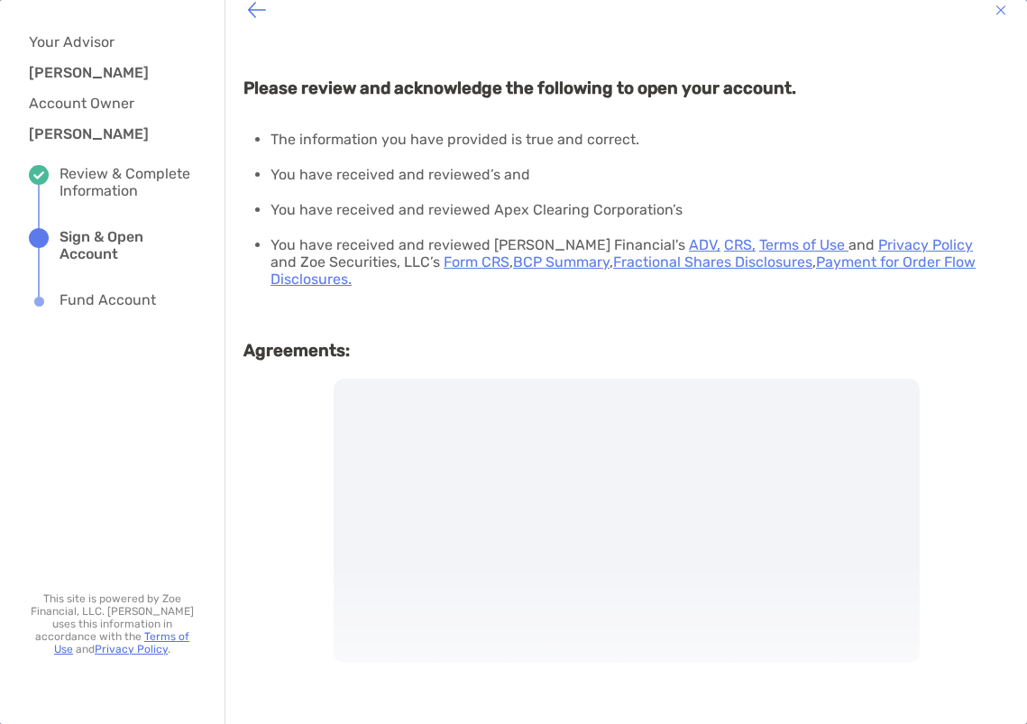
drag, startPoint x: 937, startPoint y: 697, endPoint x: 782, endPoint y: 646, distance: 162.2
click at [782, 646] on div at bounding box center [627, 521] width 586 height 284
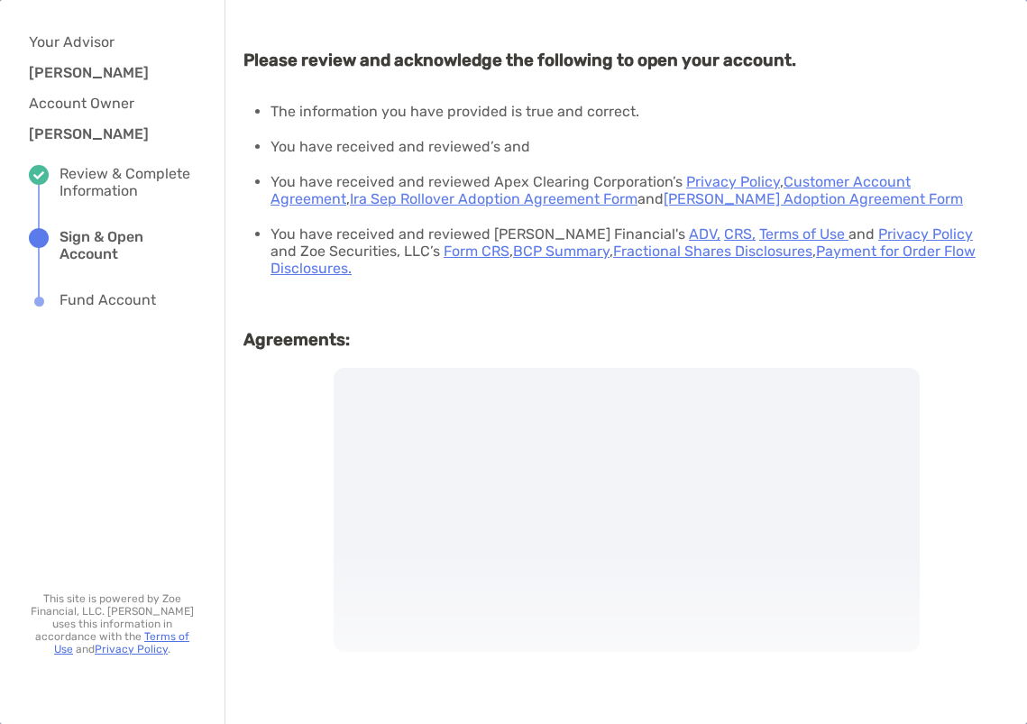
scroll to position [0, 0]
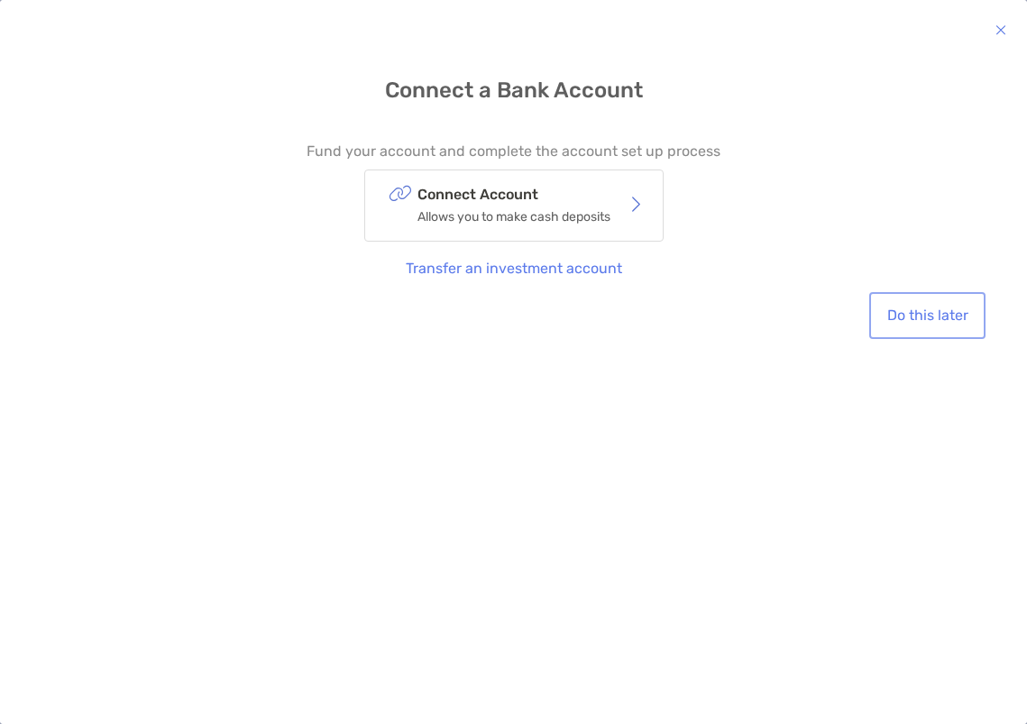
click at [914, 316] on button "Do this later" at bounding box center [927, 316] width 109 height 40
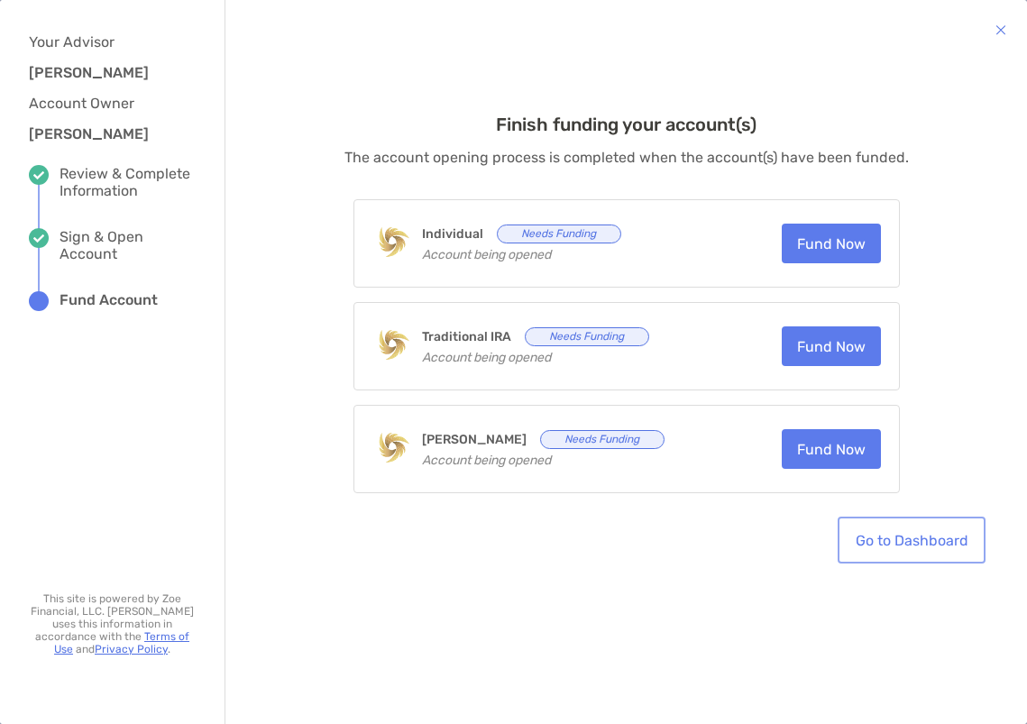
click at [940, 550] on link "Go to Dashboard" at bounding box center [911, 540] width 141 height 40
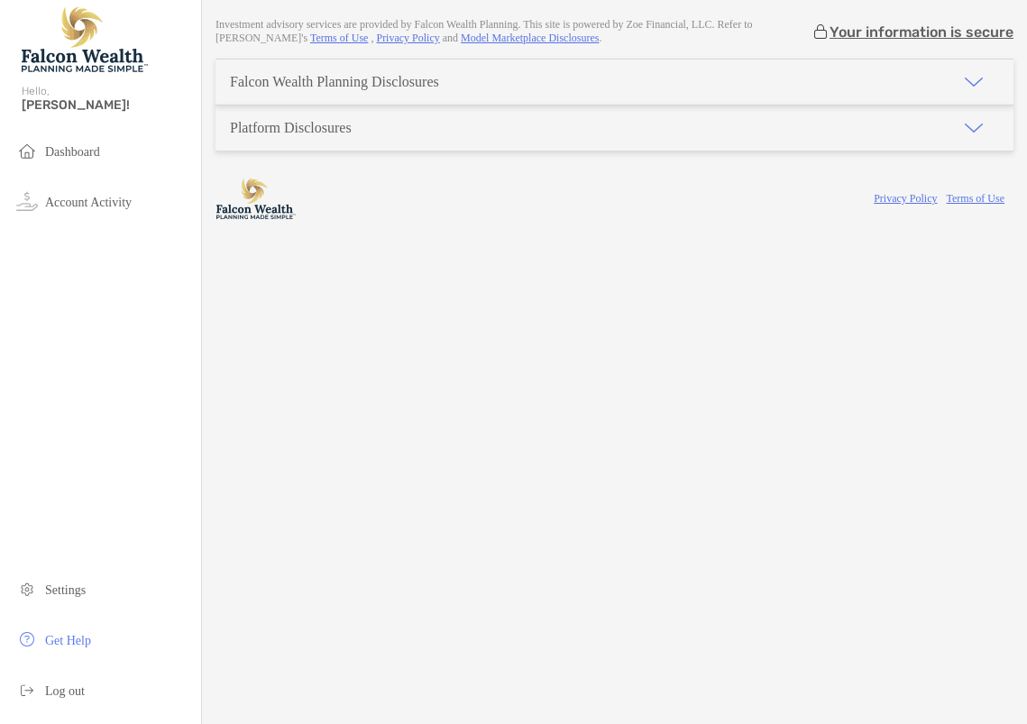
click at [619, 151] on div "Platform Disclosures" at bounding box center [614, 127] width 798 height 45
